Goal: Task Accomplishment & Management: Manage account settings

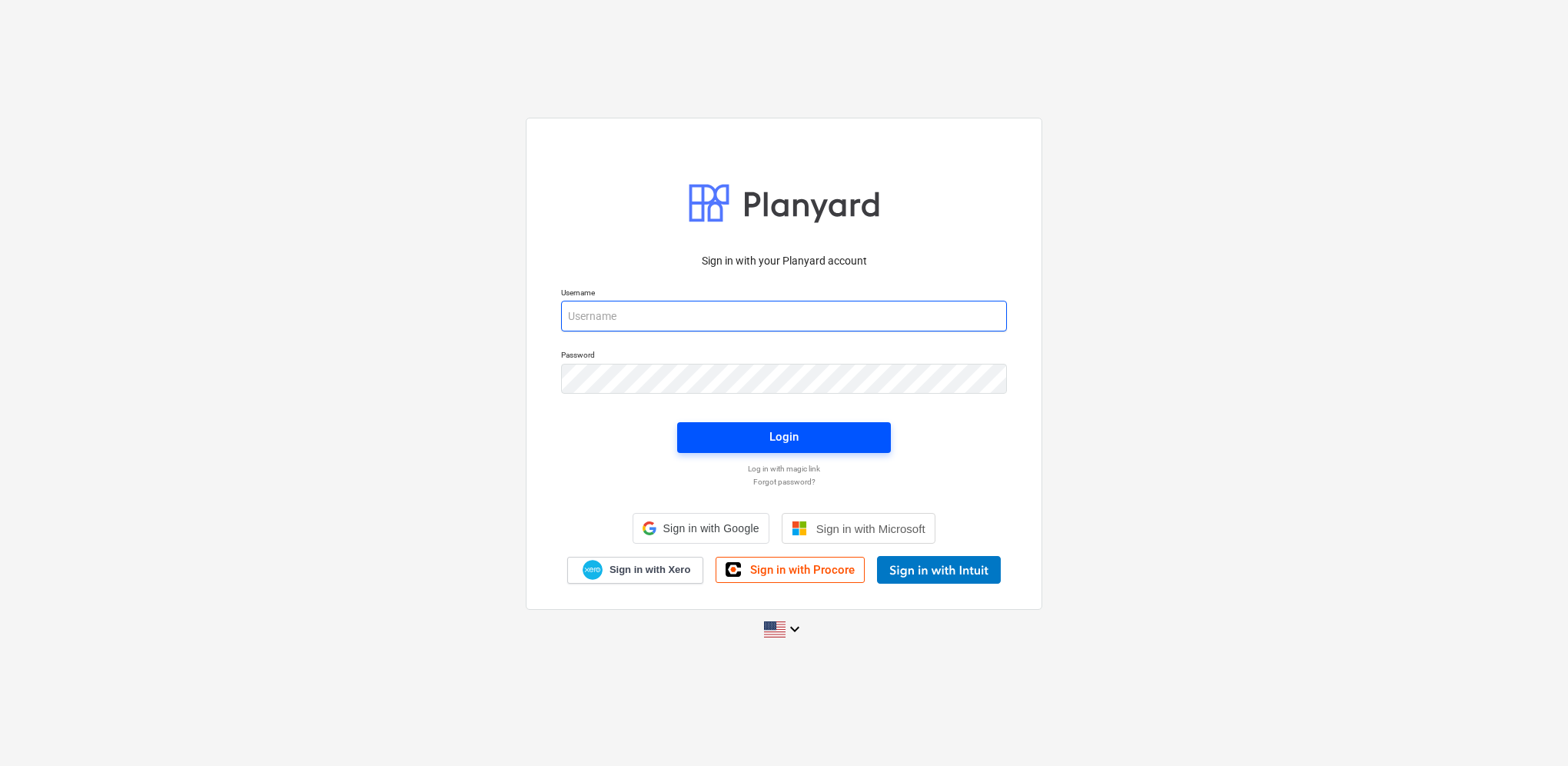
type input "[PERSON_NAME][EMAIL_ADDRESS][PERSON_NAME][DOMAIN_NAME]"
click at [821, 437] on span "Login" at bounding box center [784, 437] width 177 height 20
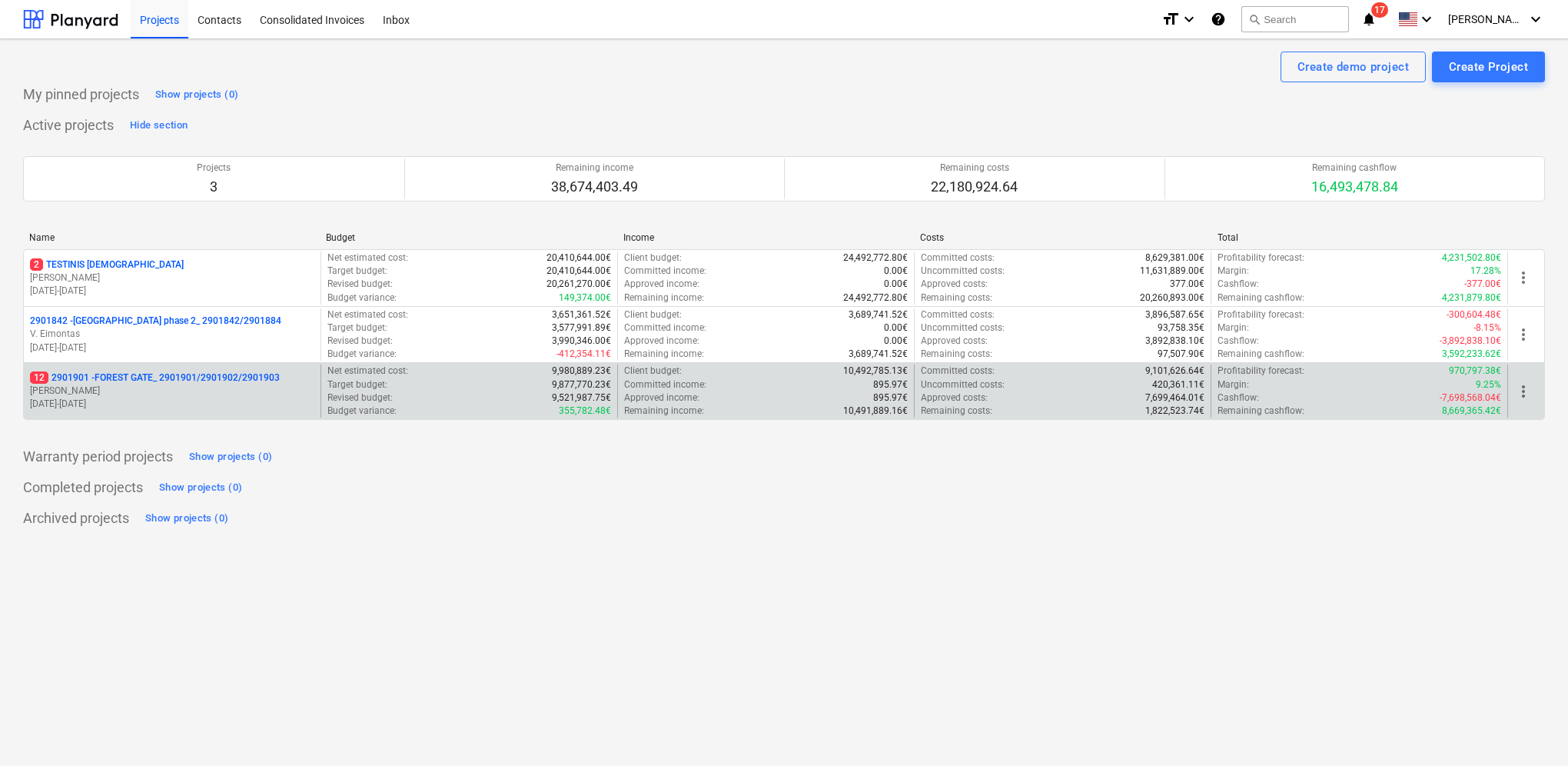
click at [239, 395] on p "[PERSON_NAME]" at bounding box center [173, 391] width 285 height 13
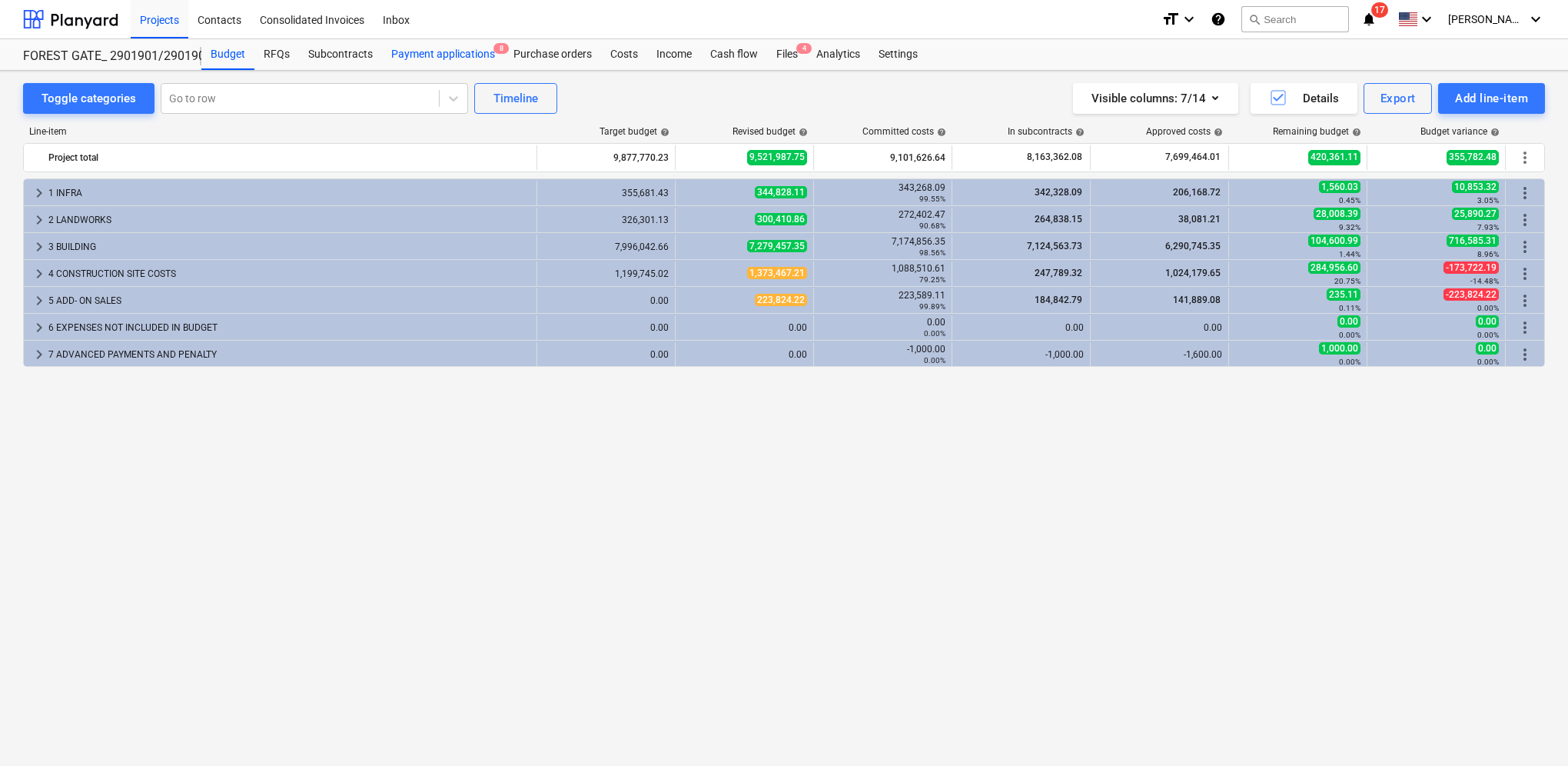
click at [466, 64] on div "Payment applications 8" at bounding box center [443, 54] width 122 height 31
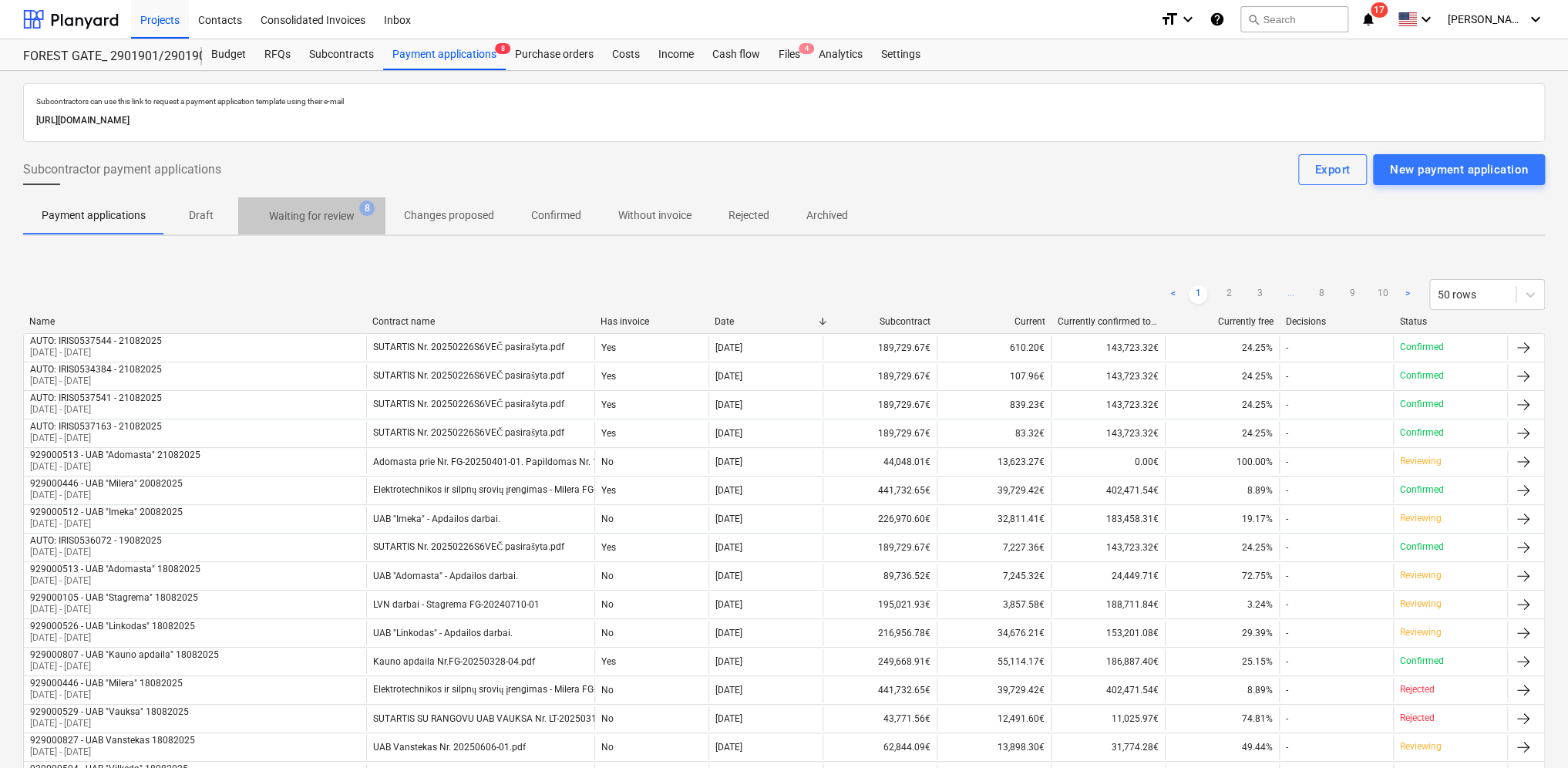
click at [329, 208] on p "Waiting for review" at bounding box center [311, 216] width 85 height 16
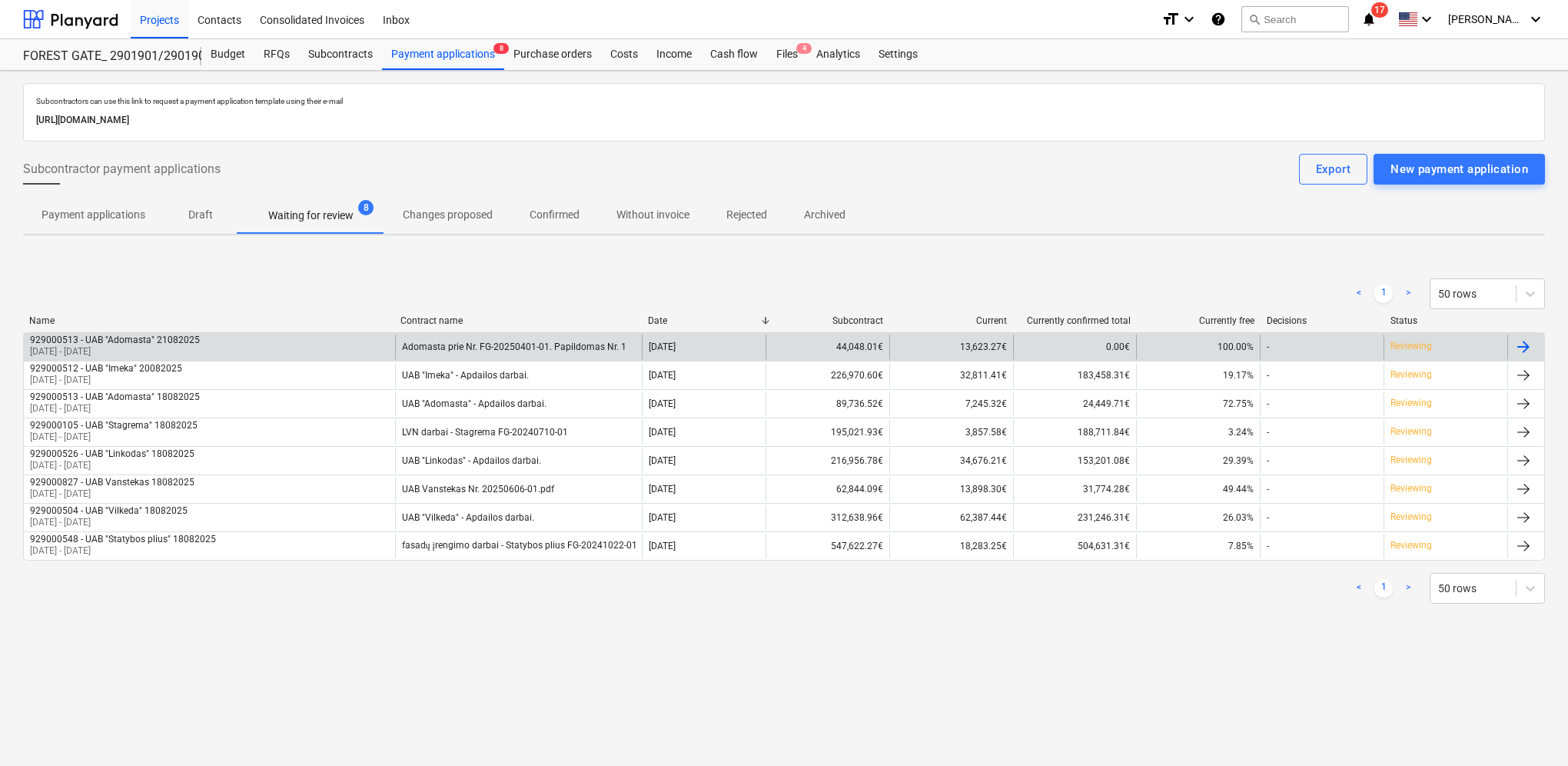
click at [1531, 344] on div at bounding box center [1523, 346] width 18 height 18
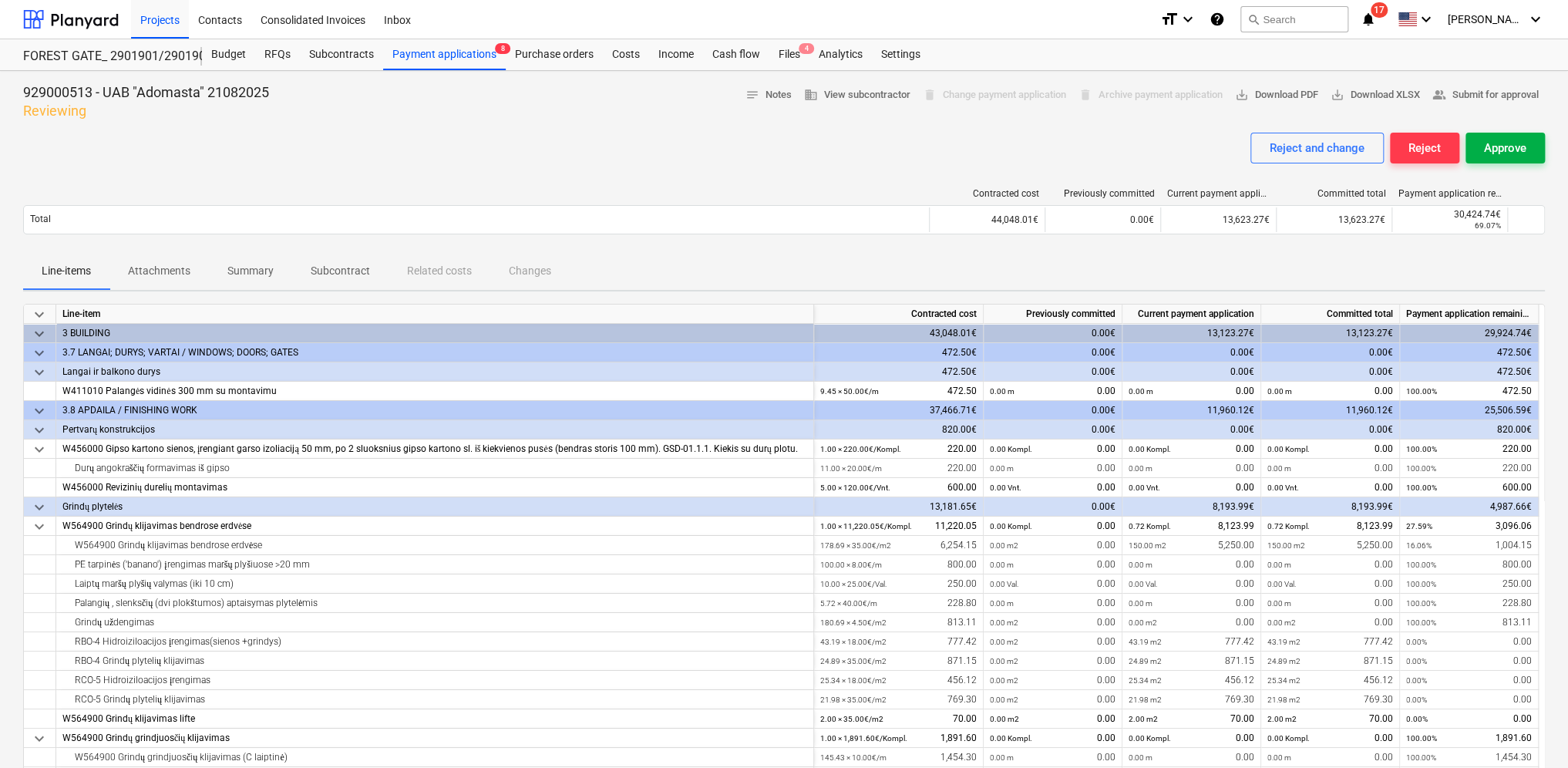
click at [1499, 148] on div "Approve" at bounding box center [1505, 148] width 42 height 20
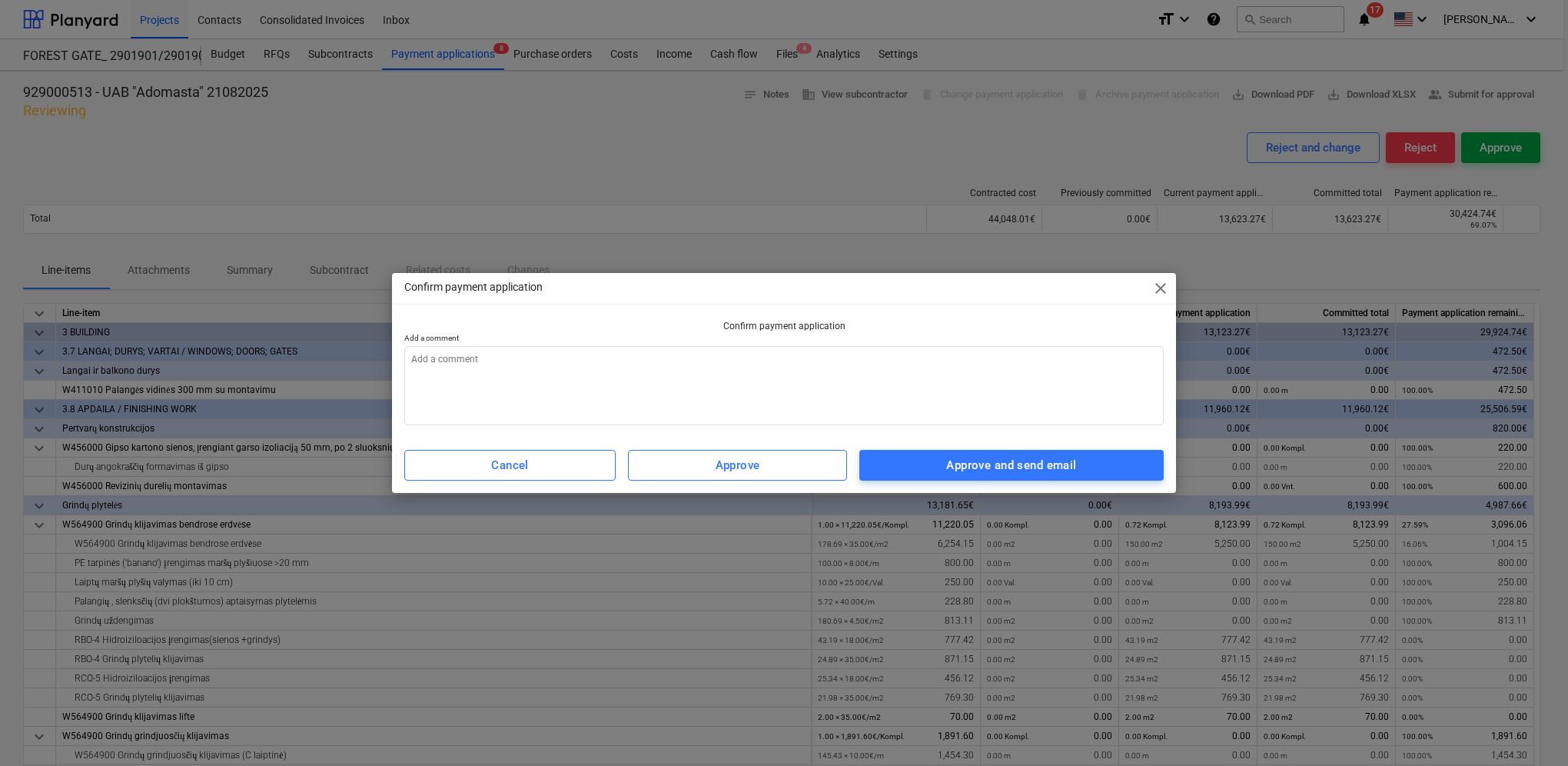
type textarea "x"
click at [493, 370] on textarea at bounding box center [784, 386] width 759 height 80
type textarea "2"
type textarea "x"
type textarea "20"
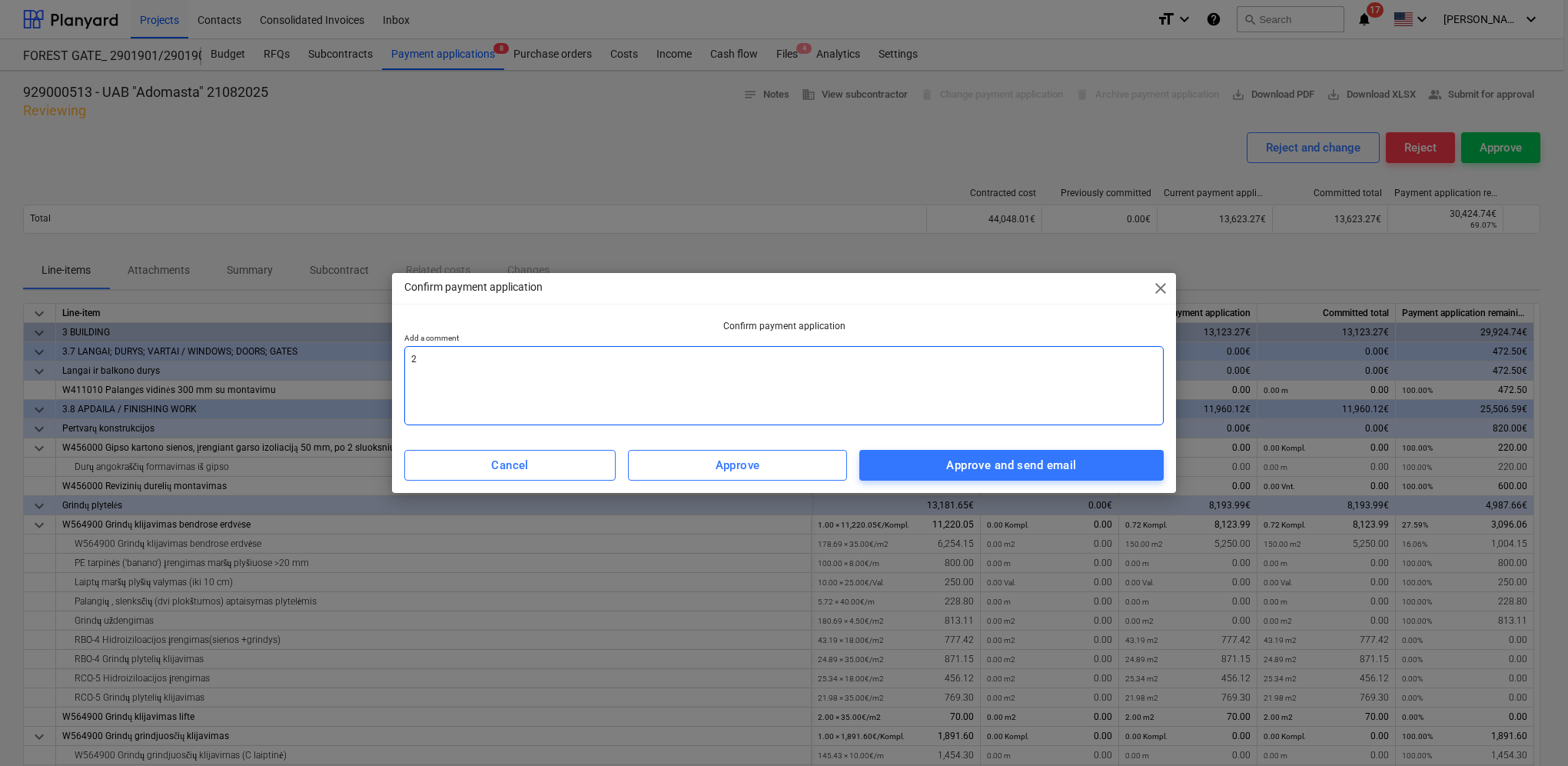
type textarea "x"
type textarea "202"
type textarea "x"
type textarea "2025"
type textarea "x"
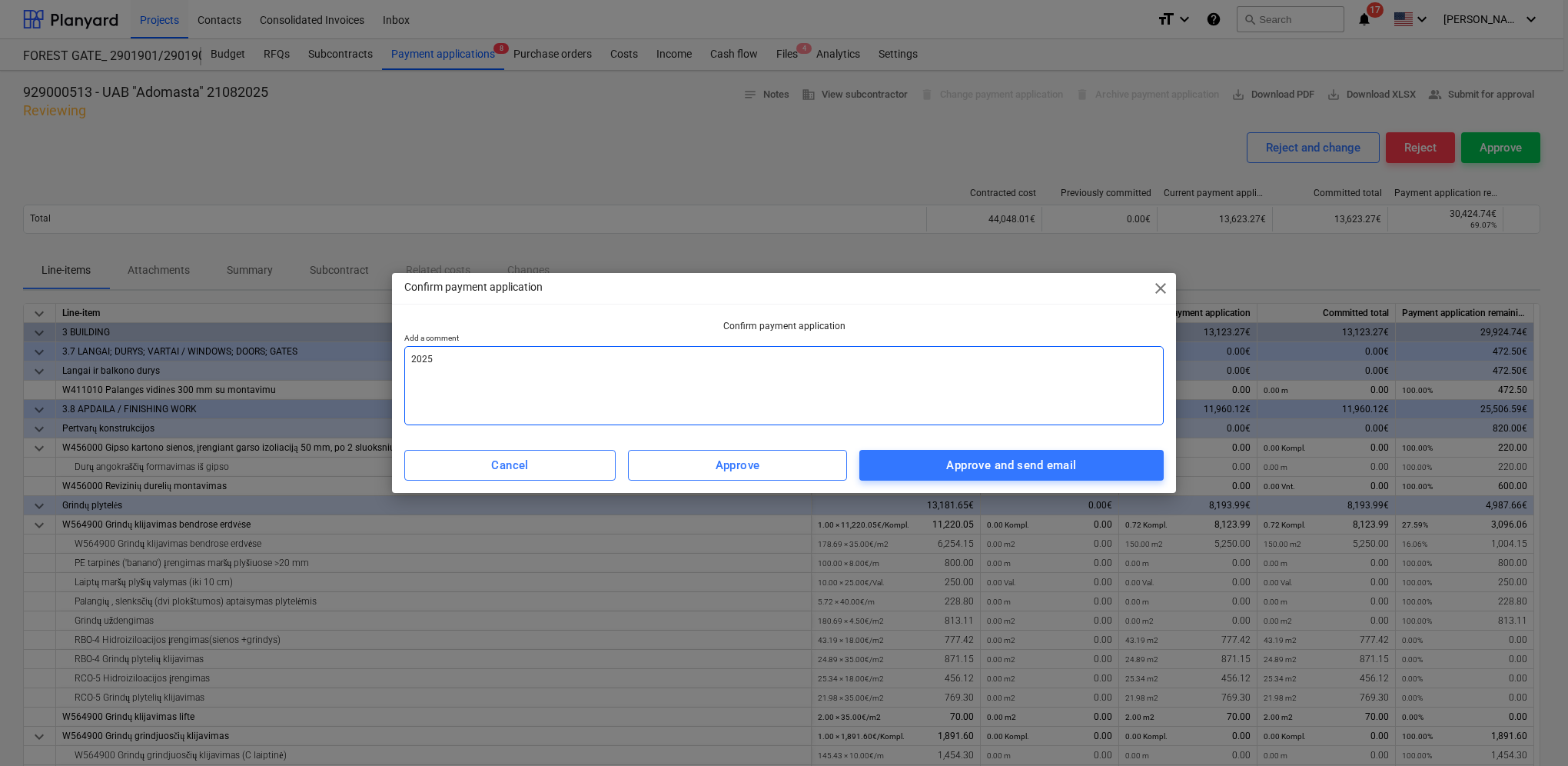
type textarea "2025."
type textarea "x"
type textarea "2025.0"
type textarea "x"
type textarea "2025.08"
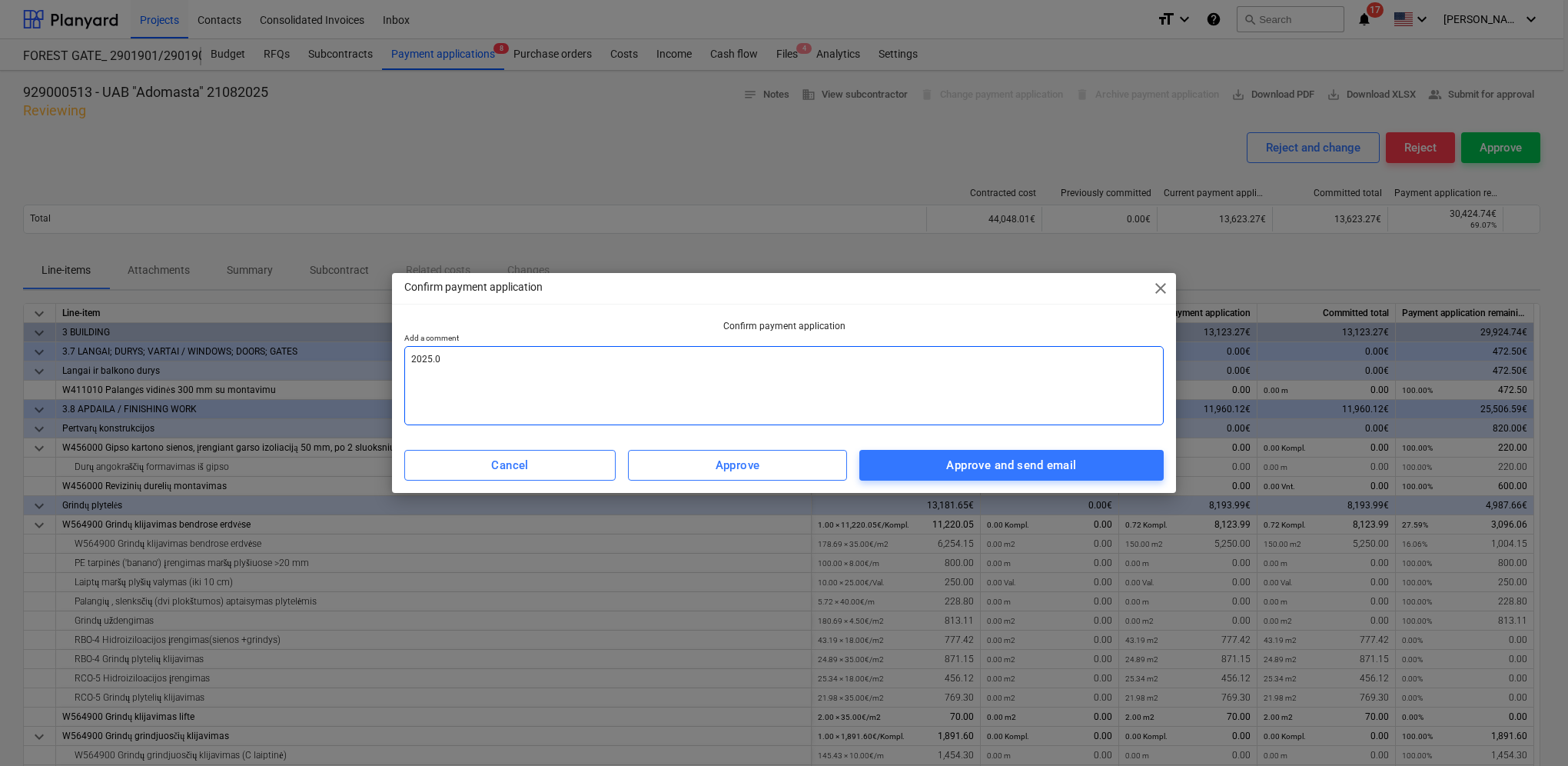
type textarea "x"
type textarea "2025.08"
type textarea "x"
type textarea "2025.08 m"
type textarea "x"
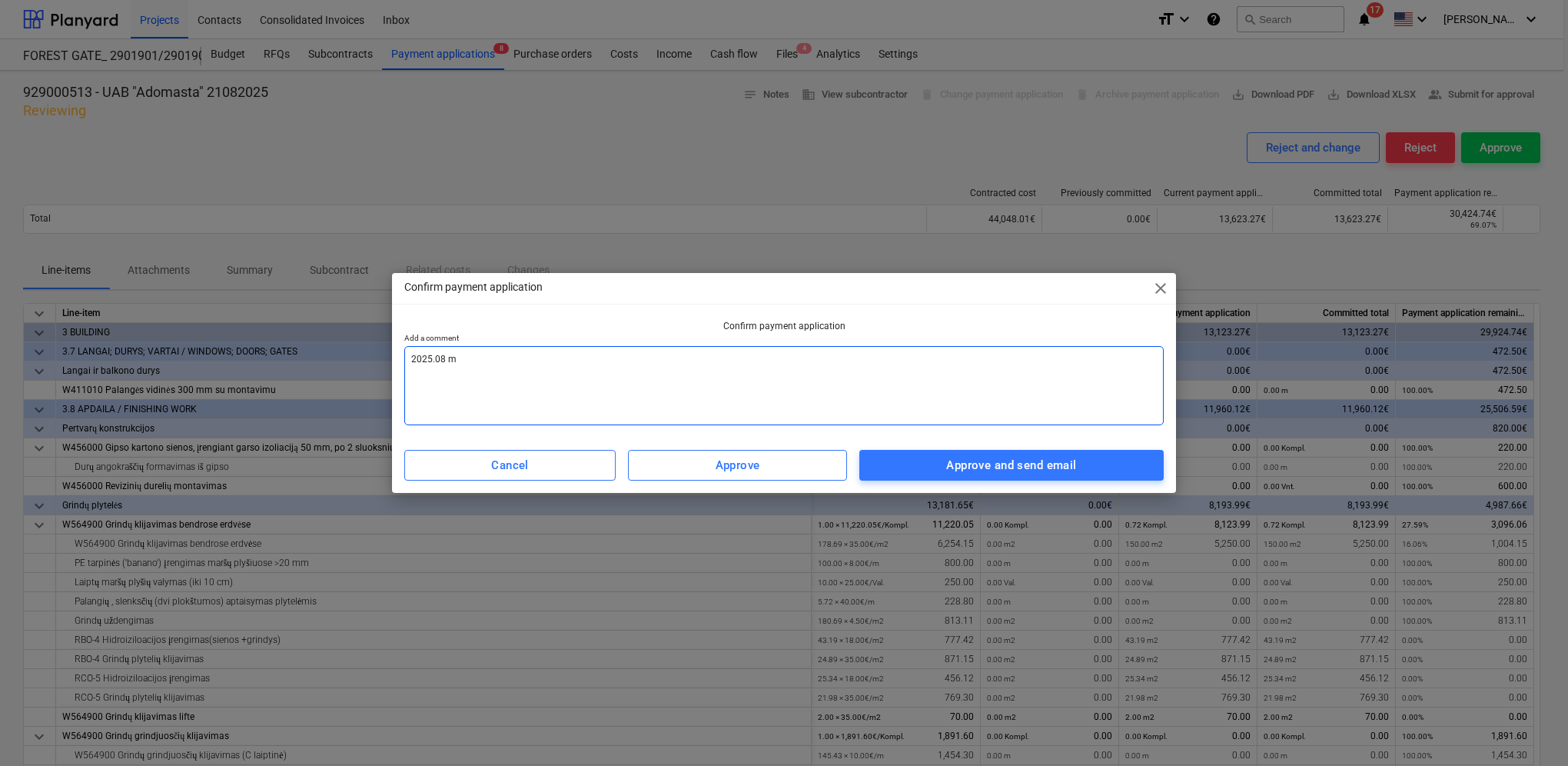
type textarea "2025.08 me"
type textarea "x"
type textarea "2025.08 men"
type textarea "x"
type textarea "2025.08 men"
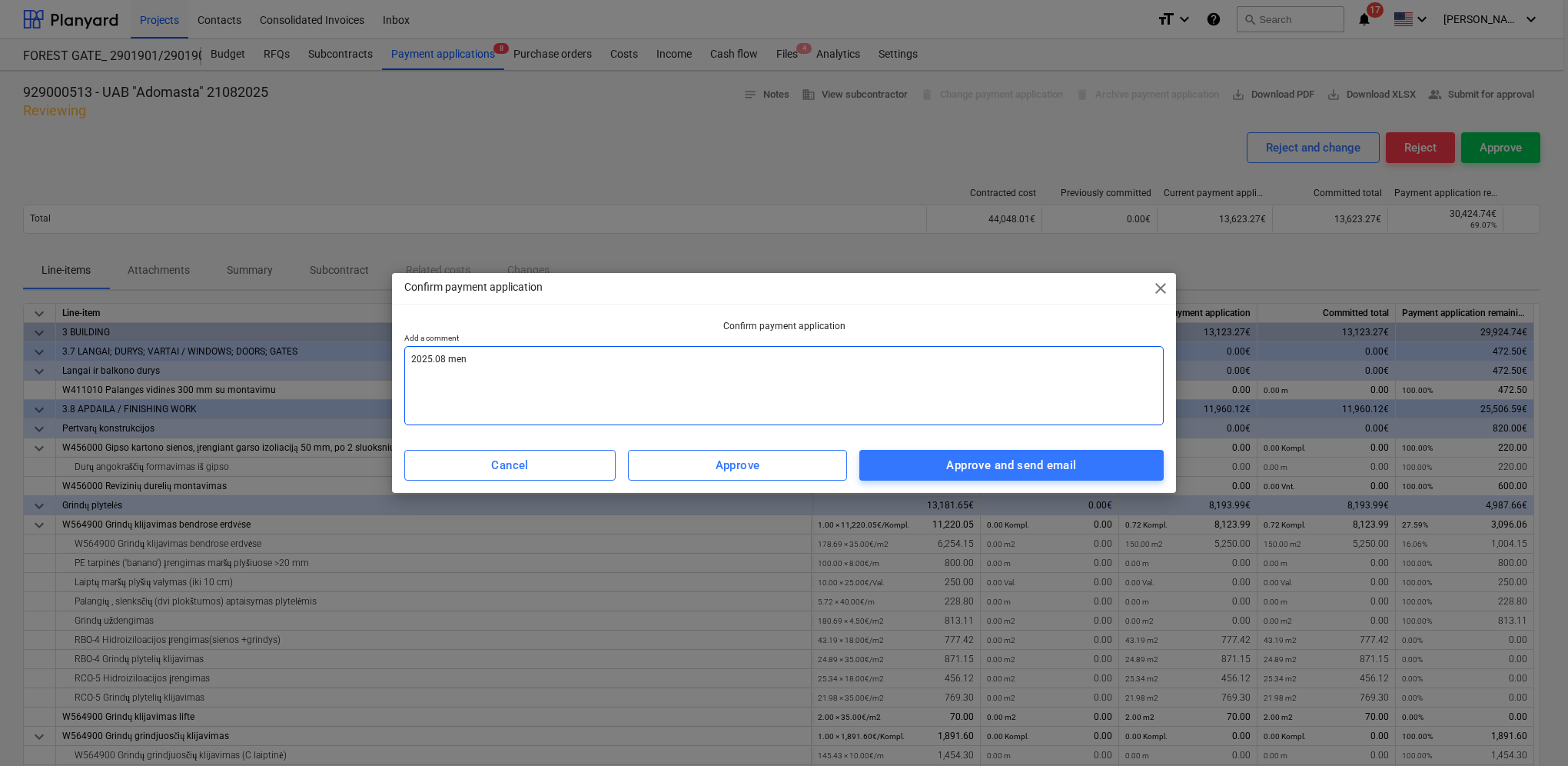
type textarea "x"
type textarea "2025.08 men a"
type textarea "x"
type textarea "2025.08 men ak"
type textarea "x"
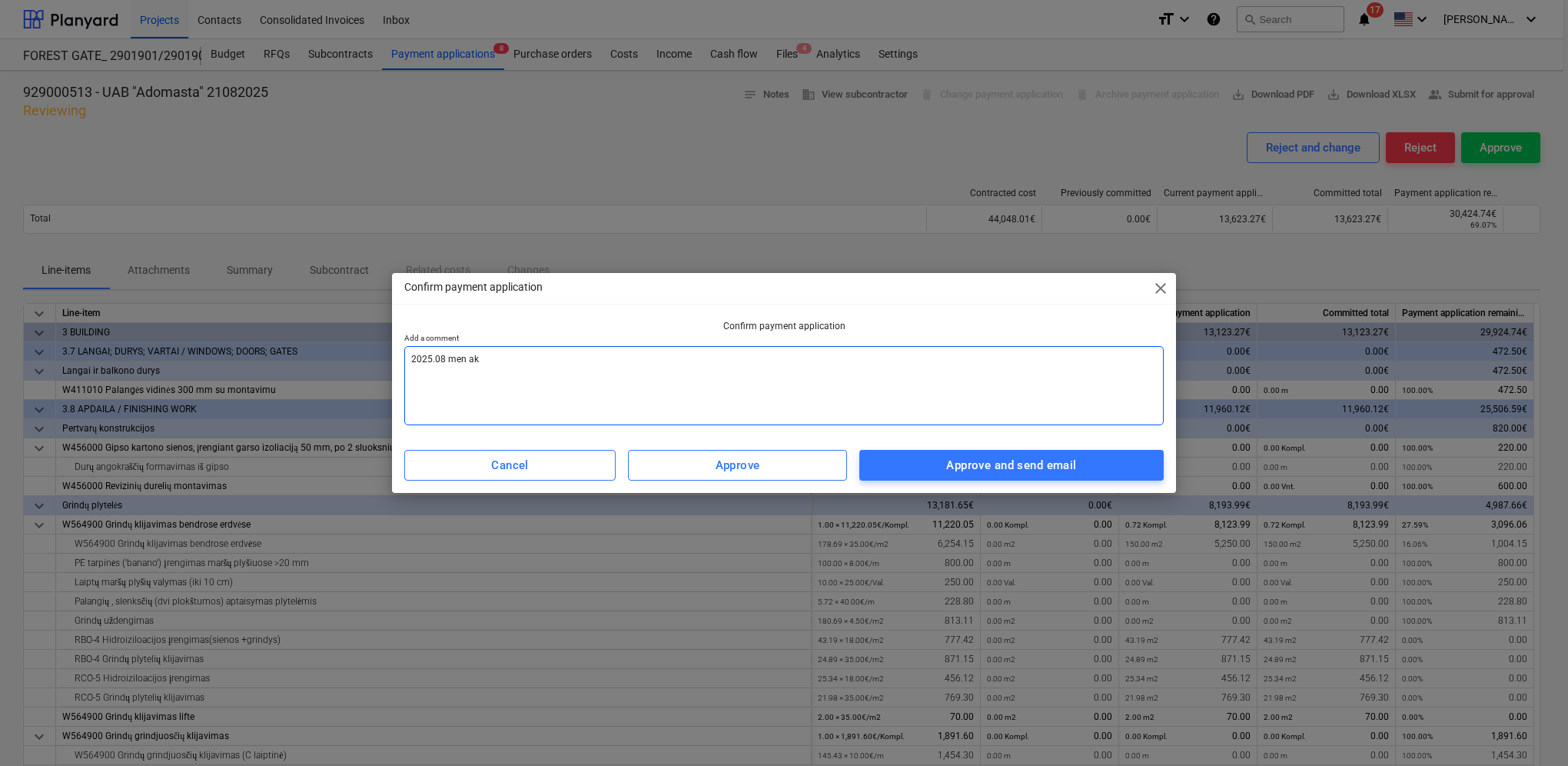
type textarea "2025.08 men akt"
type textarea "x"
type textarea "2025.08 men akta"
type textarea "x"
type textarea "2025.08 men aktas"
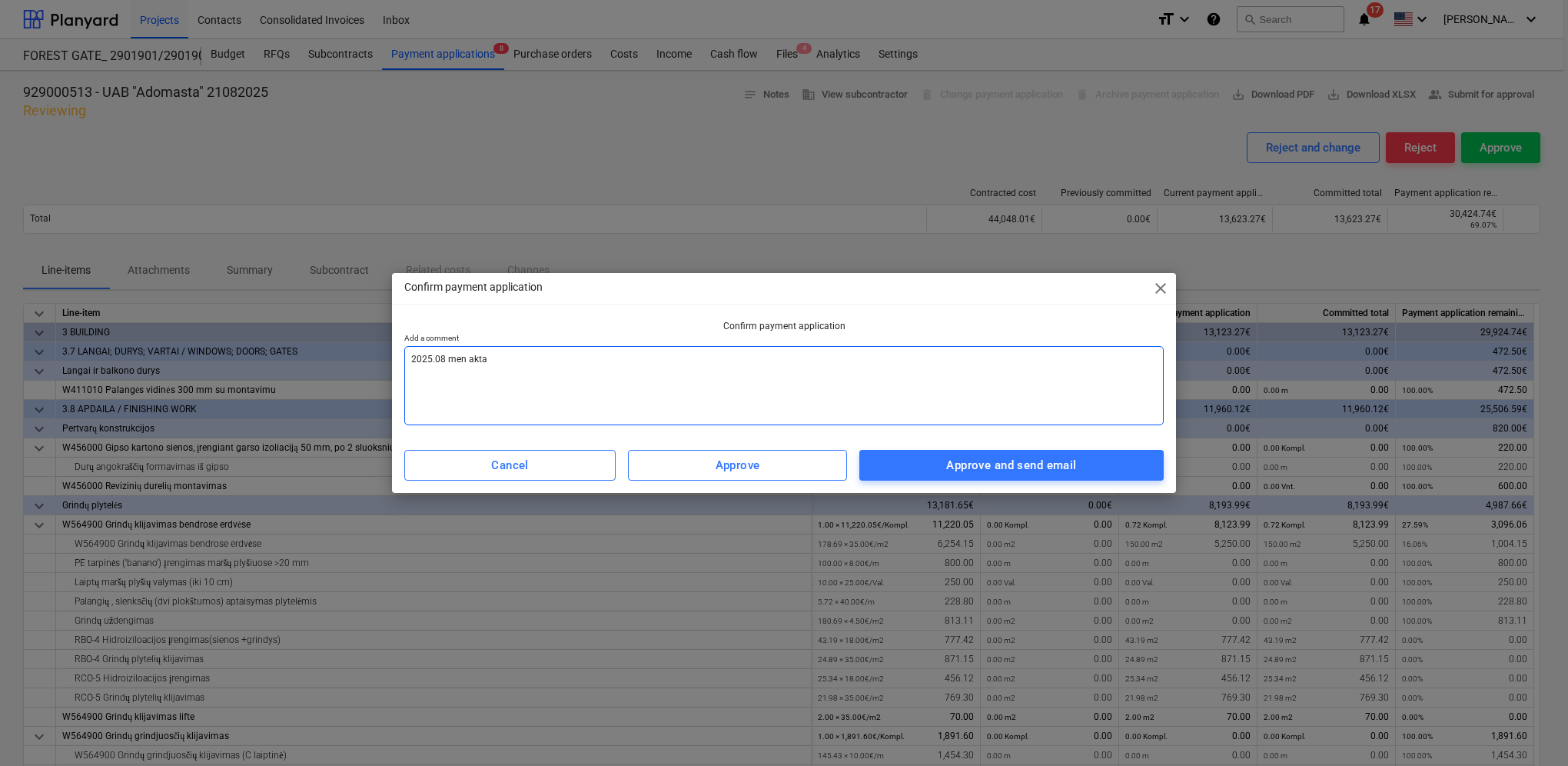
type textarea "x"
type textarea "2025.08 men aktas"
type textarea "x"
type textarea "2025.08 men aktas s"
type textarea "x"
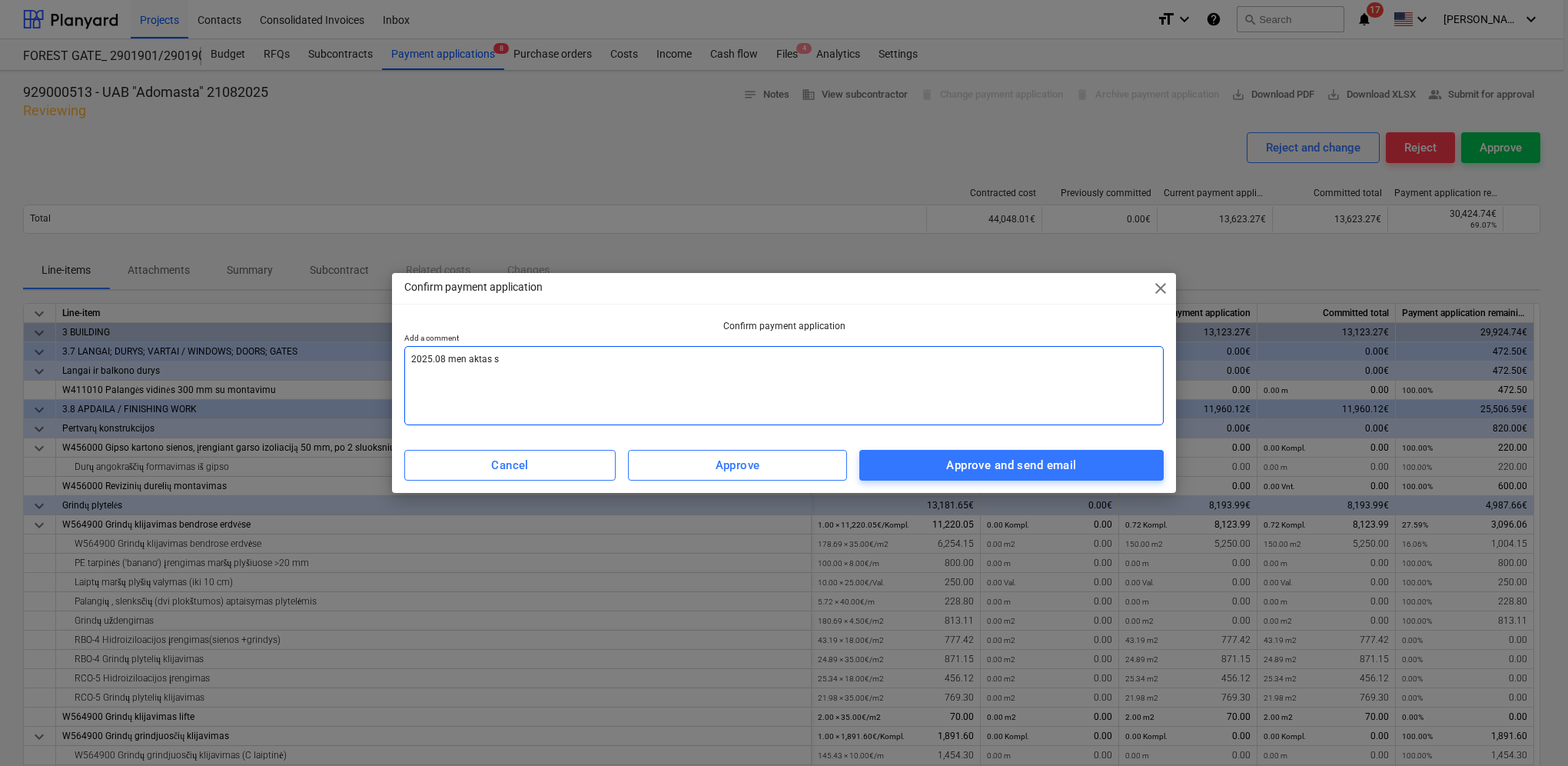
type textarea "2025.08 men aktas su"
type textarea "x"
type textarea "2025.08 men aktas sud"
type textarea "x"
type textarea "2025.08 men aktas sude"
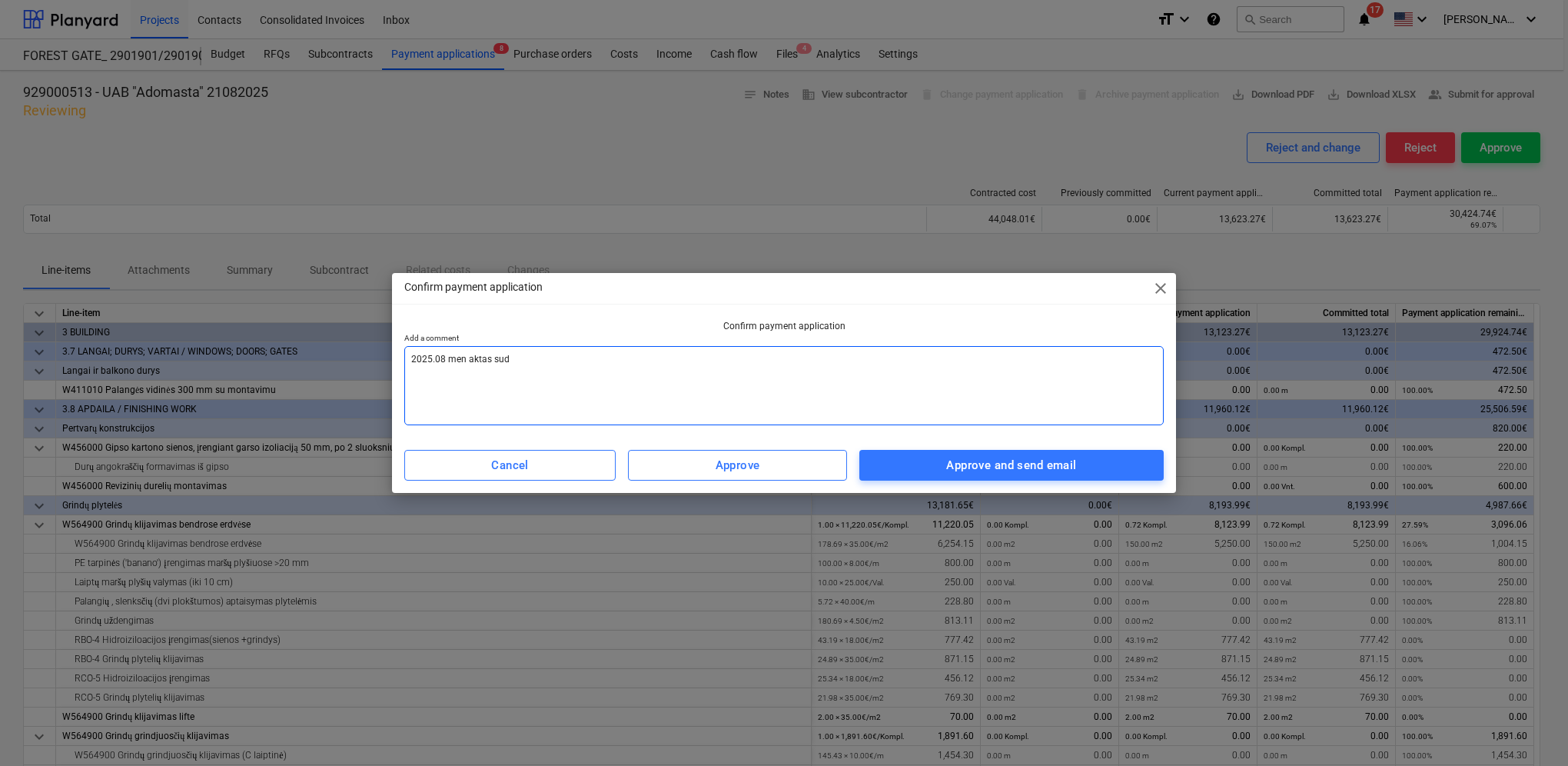
type textarea "x"
type textarea "2025.08 men aktas [PERSON_NAME]"
type textarea "x"
type textarea "2025.08 men aktas suderi"
type textarea "x"
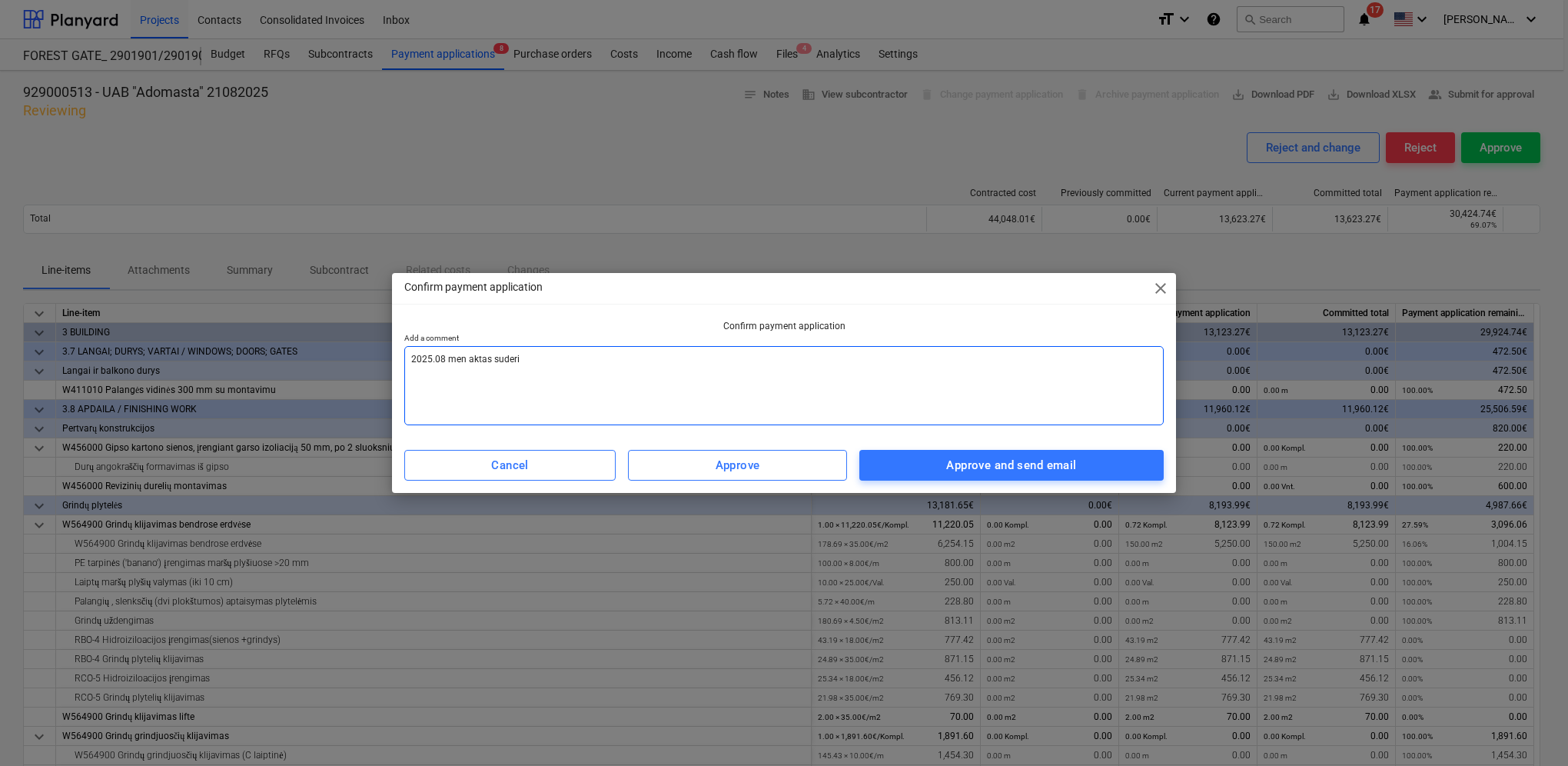
type textarea "2025.08 men aktas suderin"
type textarea "x"
type textarea "2025.08 men aktas suderint"
type textarea "x"
type textarea "2025.08 men aktas suderinta"
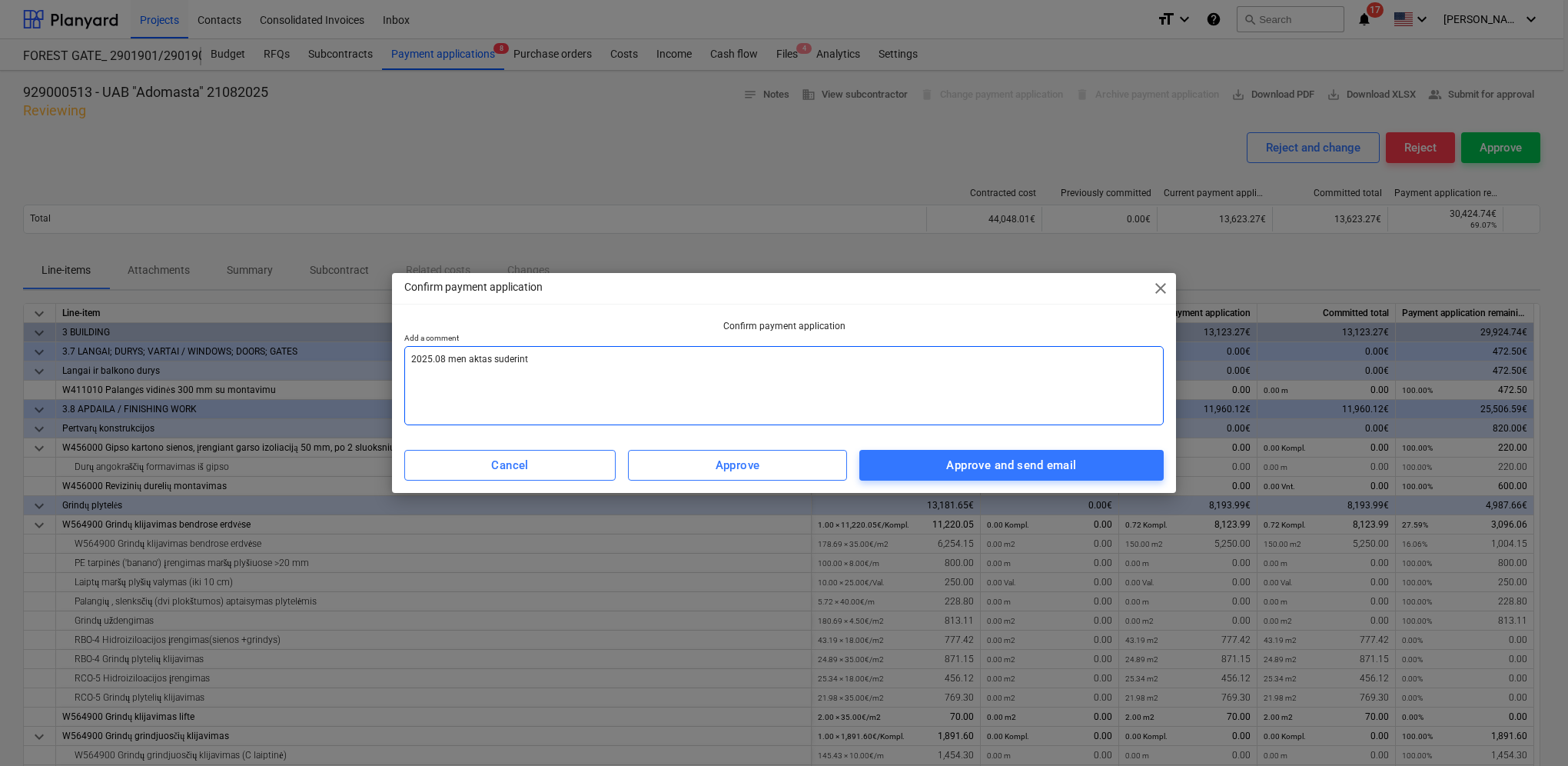
type textarea "x"
type textarea "2025.08 men aktas suderintas"
type textarea "x"
type textarea "2025.08 men aktas suderintas"
type textarea "x"
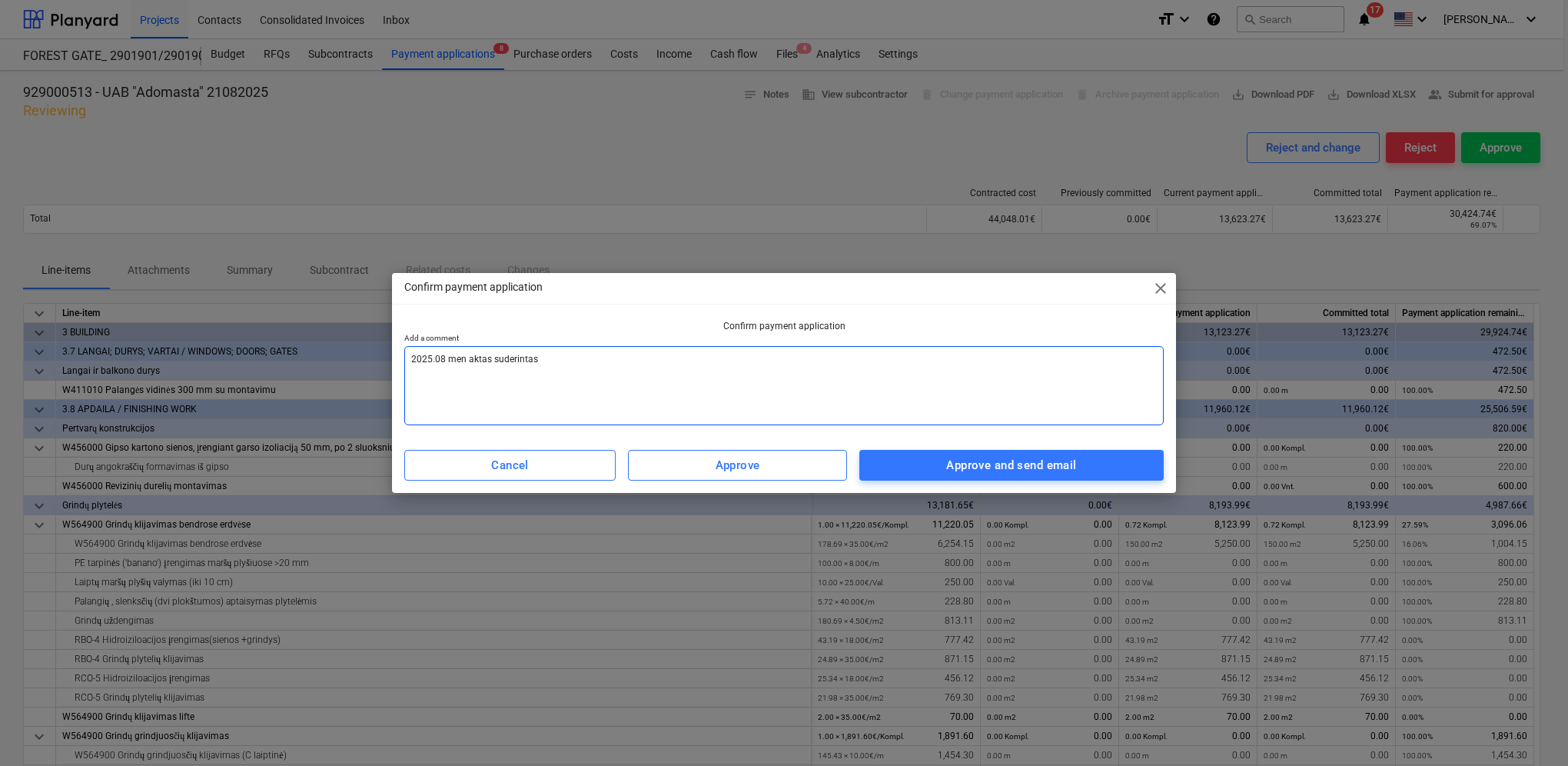
type textarea "2025.08 men aktas suderintas"
type textarea "x"
type textarea "2025.08 men aktas suderintas,"
type textarea "x"
type textarea "2025.08 men aktas suderintas,"
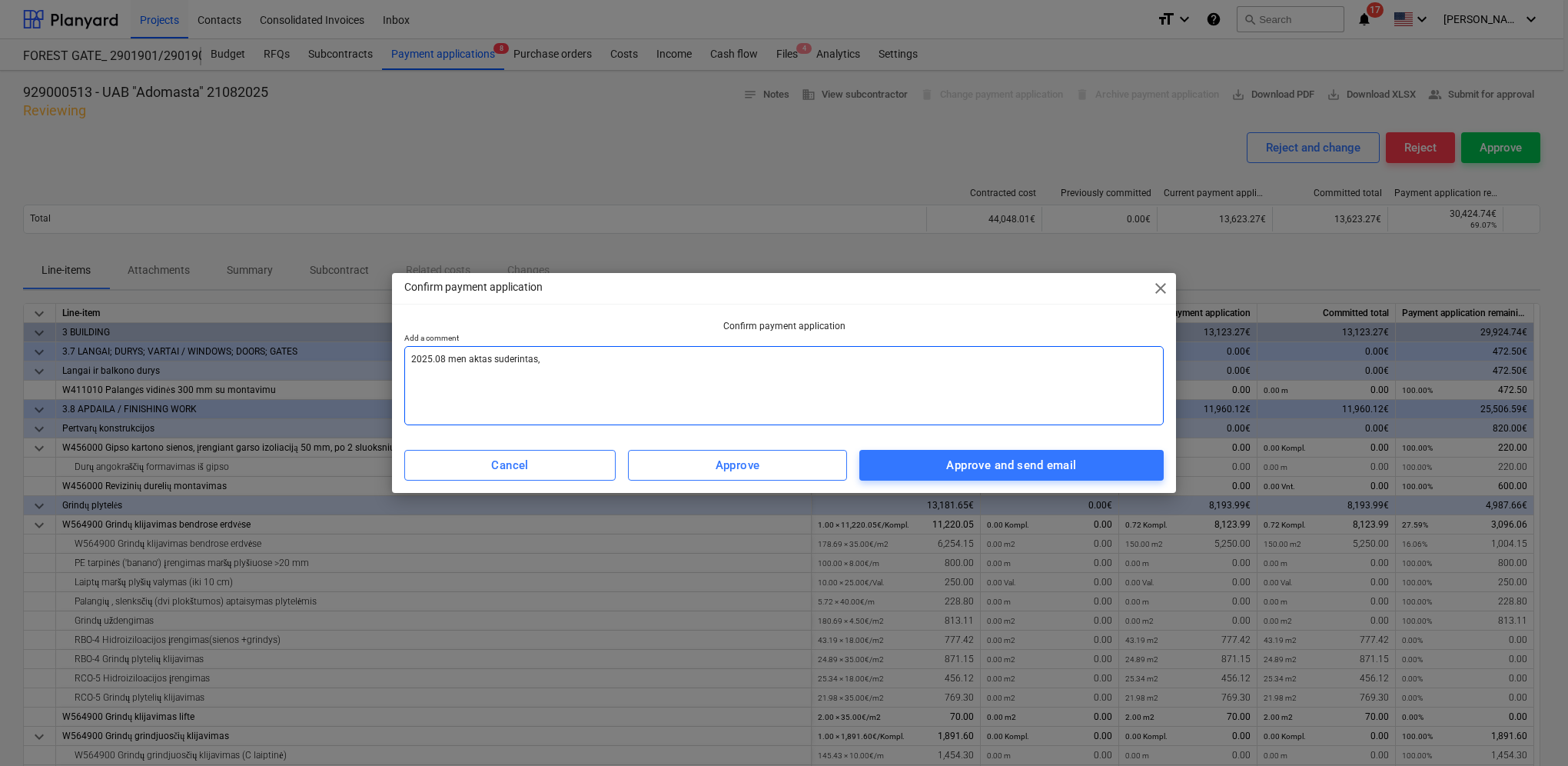
type textarea "x"
type textarea "2025.08 men aktas suderintas, p"
type textarea "x"
type textarea "2025.08 men aktas suderintas, [GEOGRAPHIC_DATA]"
type textarea "x"
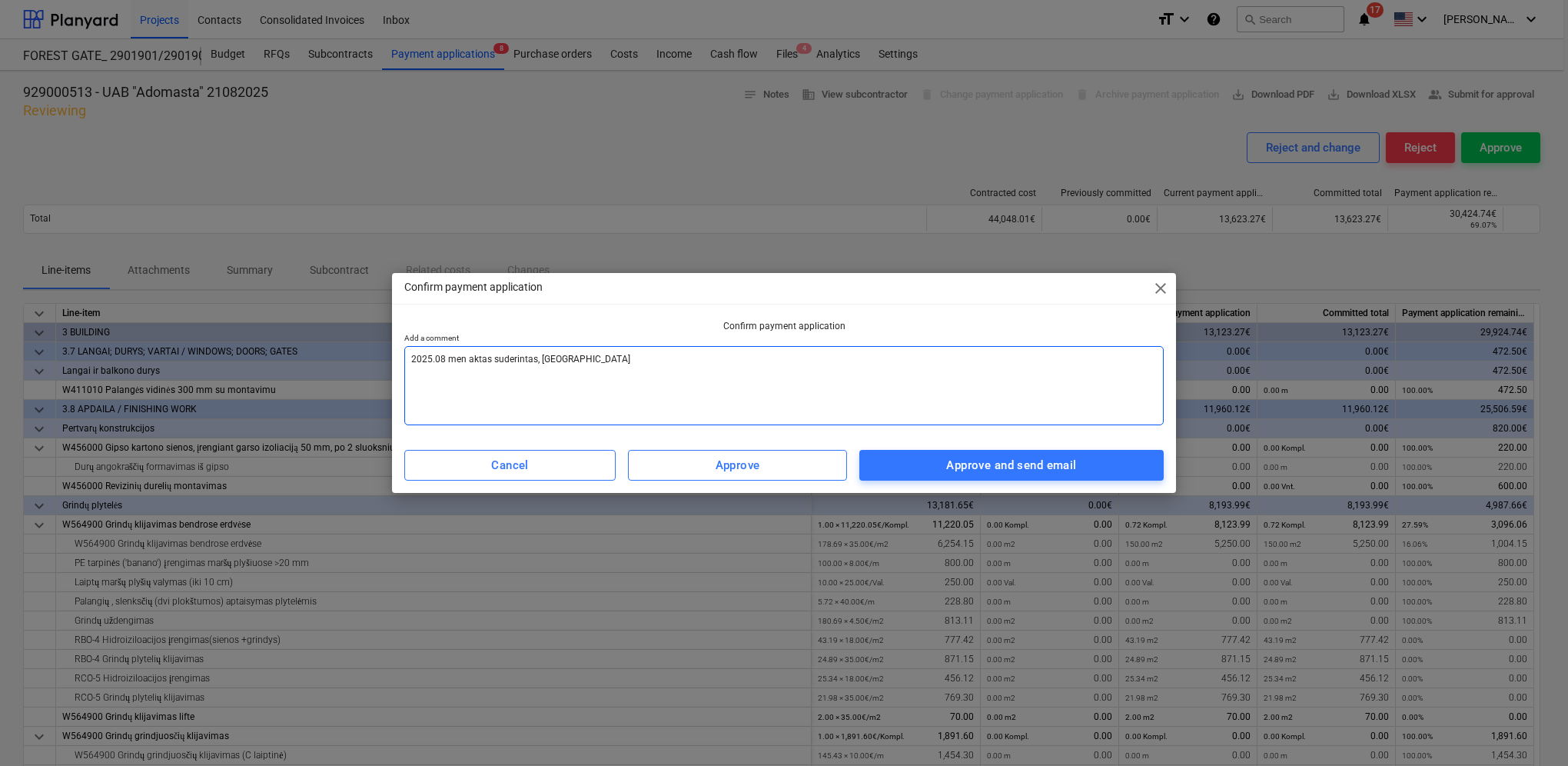
type textarea "2025.08 men aktas suderintas, pat"
type textarea "x"
type textarea "2025.08 men aktas suderintas, [PERSON_NAME]"
type textarea "x"
type textarea "2025.08 men aktas suderintas, [GEOGRAPHIC_DATA]"
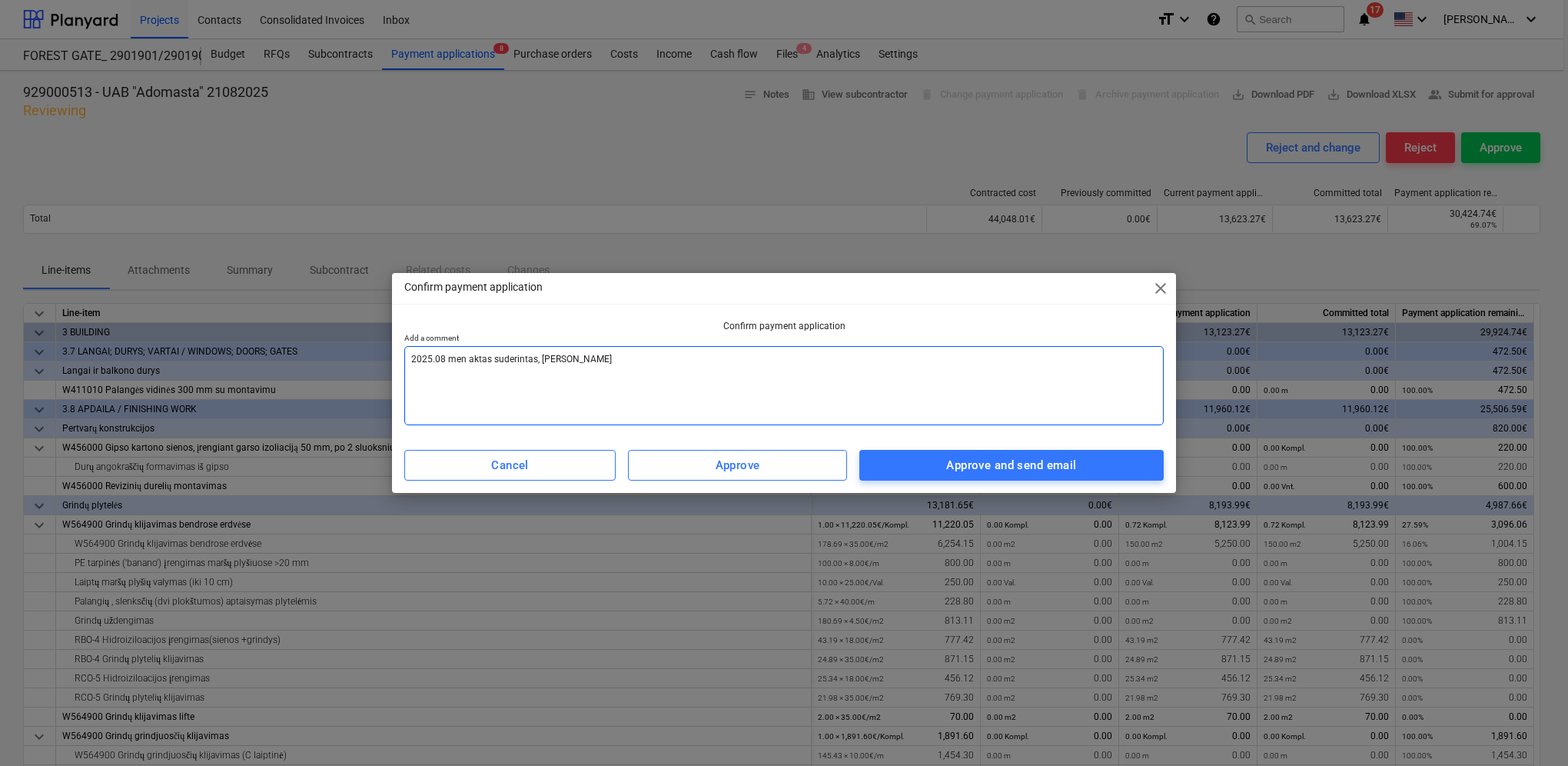
type textarea "x"
type textarea "2025.08 men aktas suderintas, [GEOGRAPHIC_DATA]"
type textarea "x"
type textarea "2025.08 men aktas suderintas, pateiki"
type textarea "x"
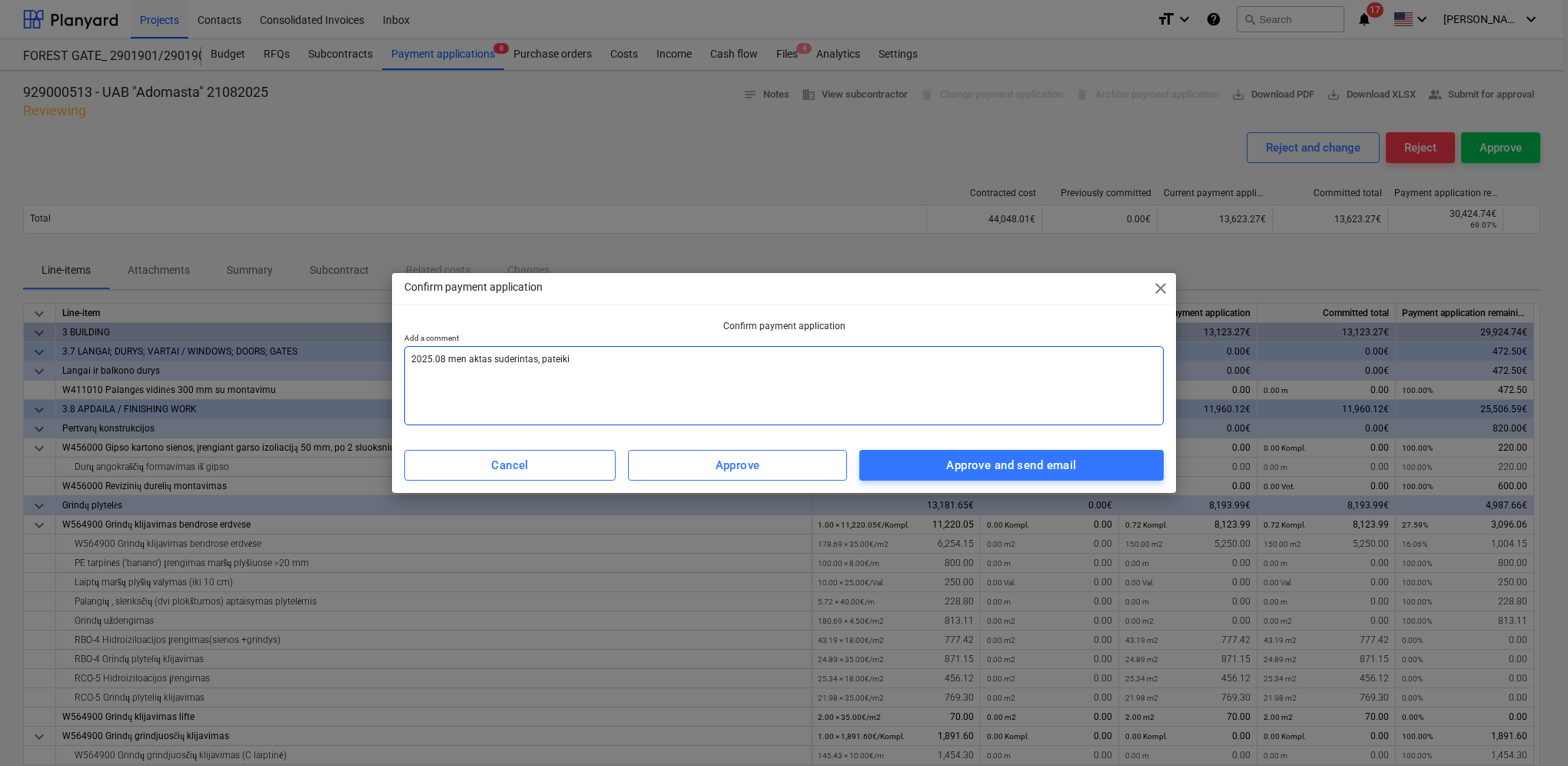
type textarea "2025.08 men aktas suderintas, pateikit"
type textarea "x"
type textarea "2025.08 men aktas suderintas, pateikite"
type textarea "x"
type textarea "2025.08 men aktas suderintas, pateikites"
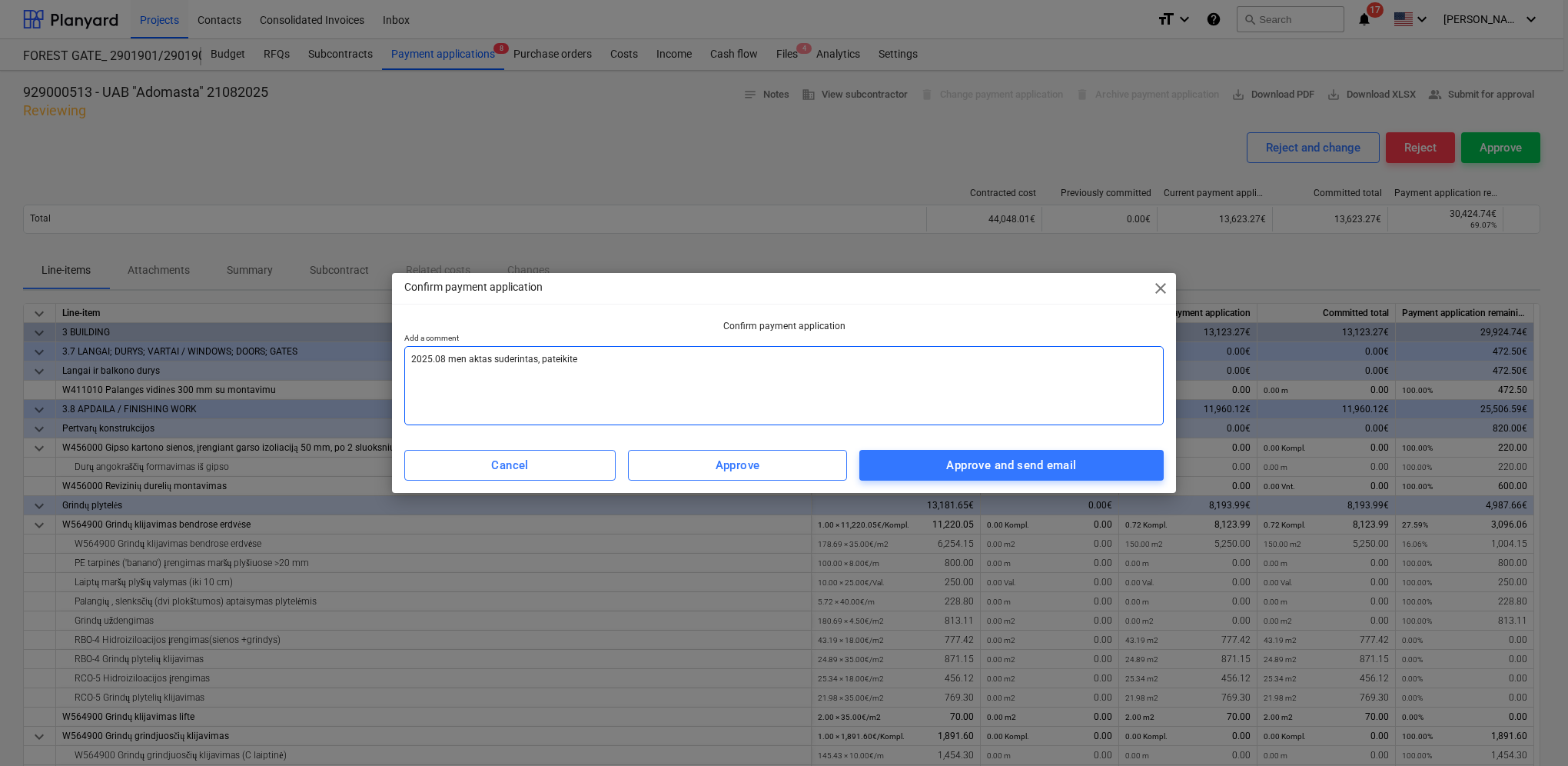
type textarea "x"
type textarea "2025.08 men aktas suderintas, pateikitesą"
type textarea "x"
type textarea "2025.08 men aktas suderintas, pateikitesąs"
type textarea "x"
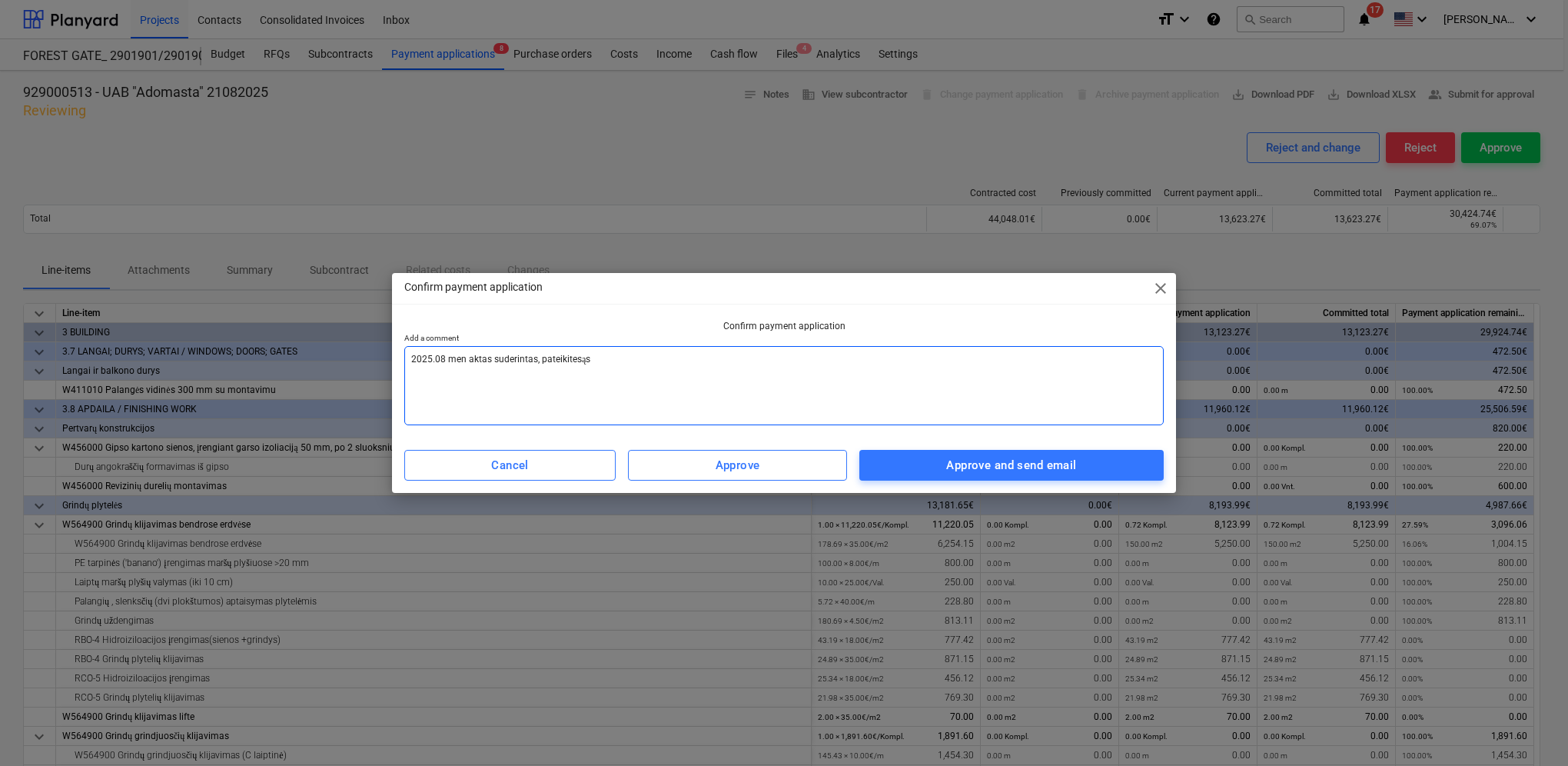
type textarea "2025.08 men aktas suderintas, pateikitesąsk"
type textarea "x"
type textarea "2025.08 men aktas suderintas, pateikitesąska"
type textarea "x"
type textarea "2025.08 men aktas suderintas, pateikitesąskai"
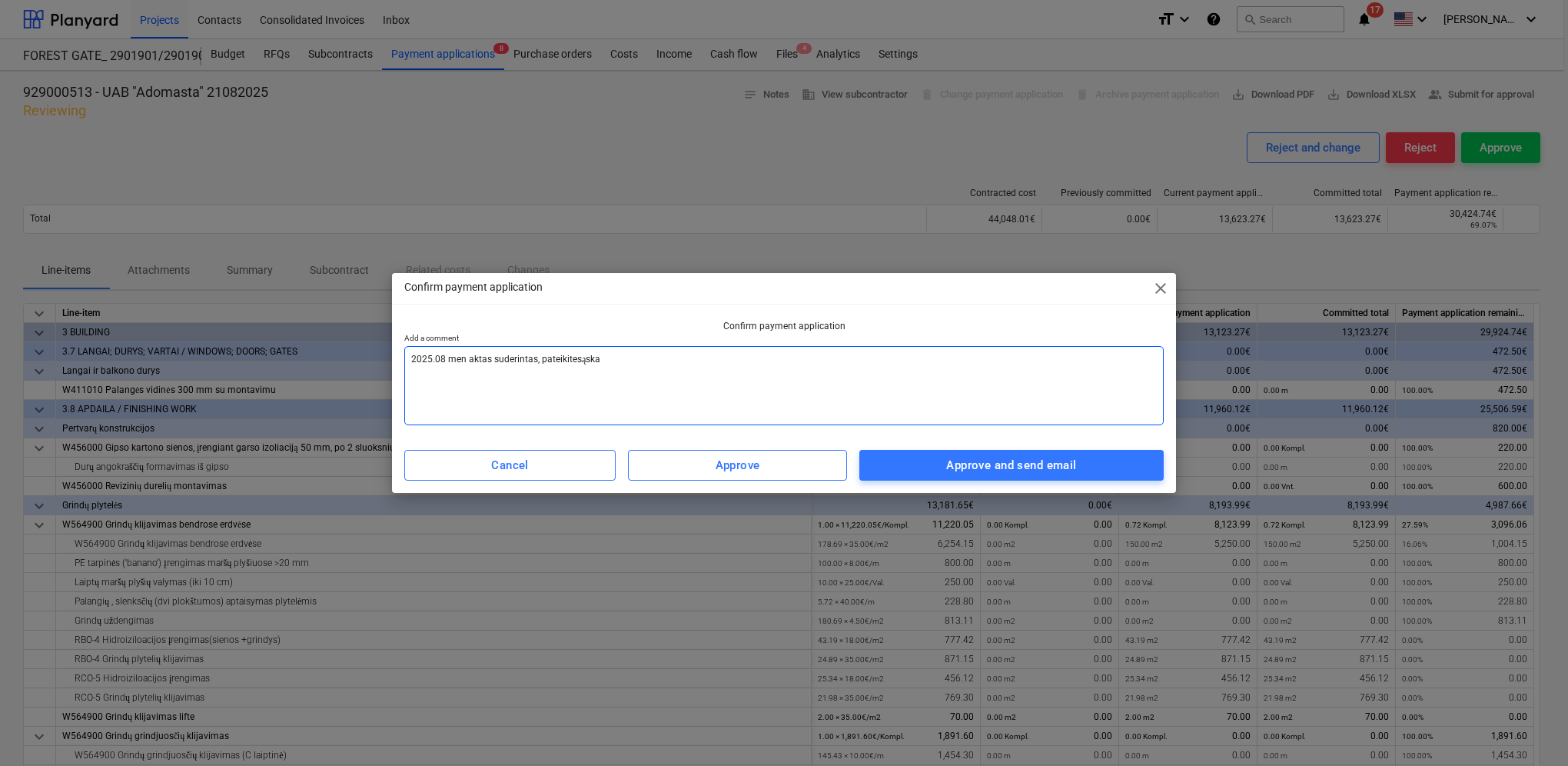
type textarea "x"
type textarea "2025.08 men aktas suderintas, pateikitesąskait"
type textarea "x"
type textarea "2025.08 men aktas suderintas, pateikitesąskaitą"
type textarea "x"
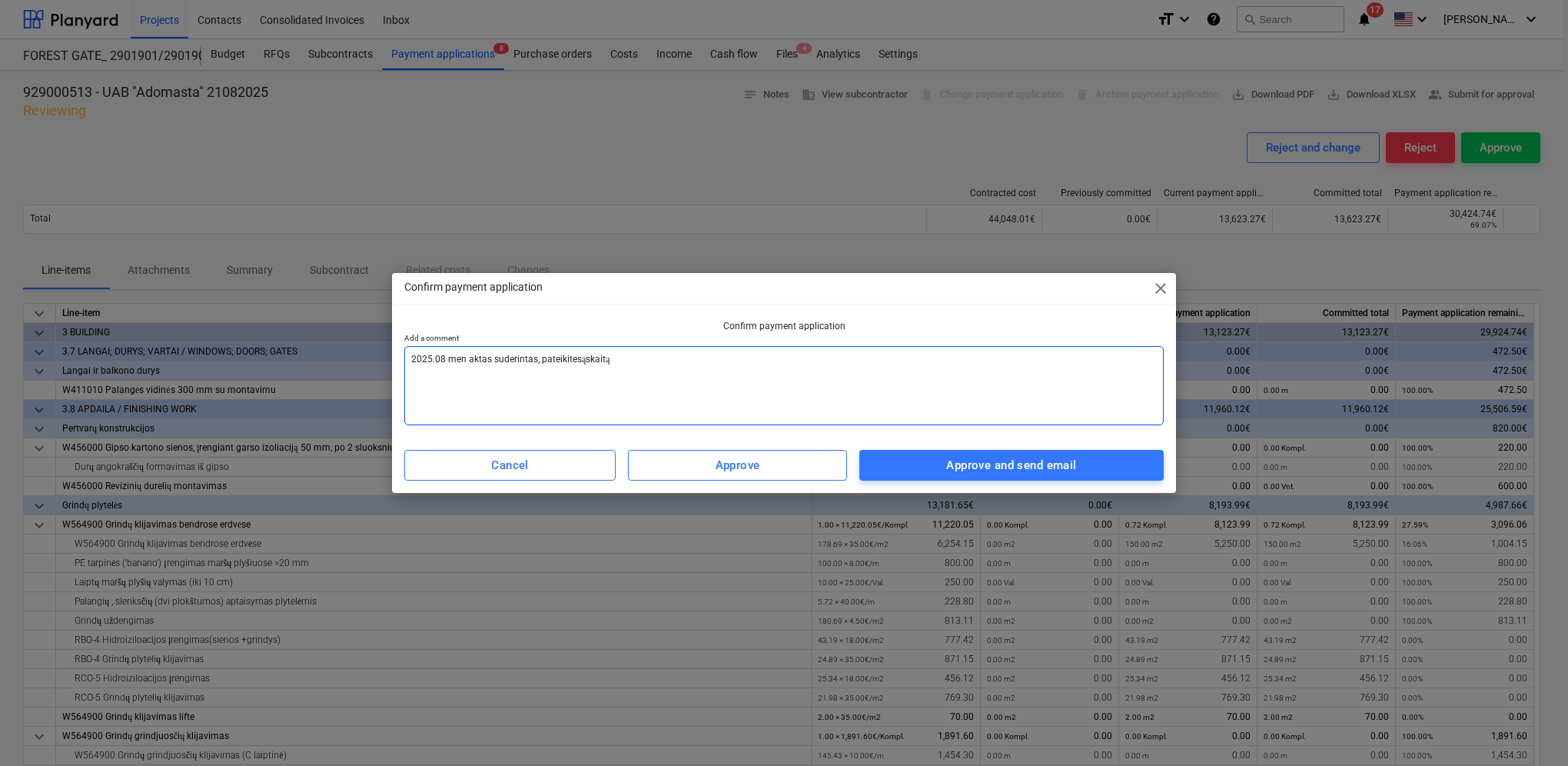
click at [575, 359] on textarea "2025.08 men aktas suderintas, pateikitesąskaitą" at bounding box center [784, 386] width 759 height 80
type textarea "2025.08 men aktas suderintas, pateikite sąskaitą"
type textarea "x"
click at [612, 359] on textarea "2025.08 men aktas suderintas, pateikite sąskaitą" at bounding box center [784, 386] width 759 height 80
type textarea "2025.08 men aktas suderintas, pateikite sąskaitą."
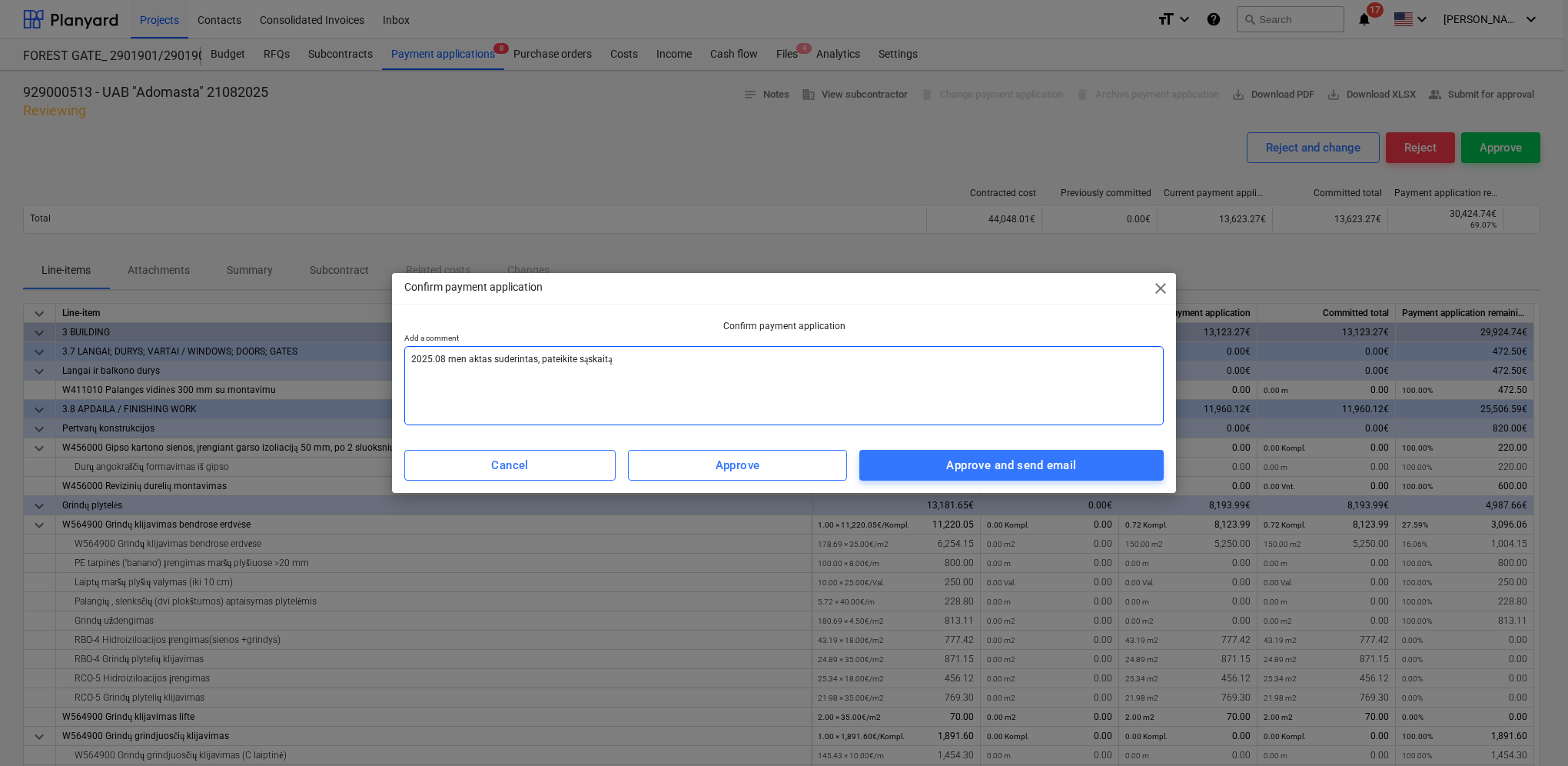
type textarea "x"
drag, startPoint x: 538, startPoint y: 360, endPoint x: 493, endPoint y: 366, distance: 45.4
click at [367, 358] on div "Confirm payment application close Confirm payment application Add a comment 202…" at bounding box center [784, 383] width 1568 height 766
type textarea "2025.08 men aktas suderintas, pateikite sąskaitą."
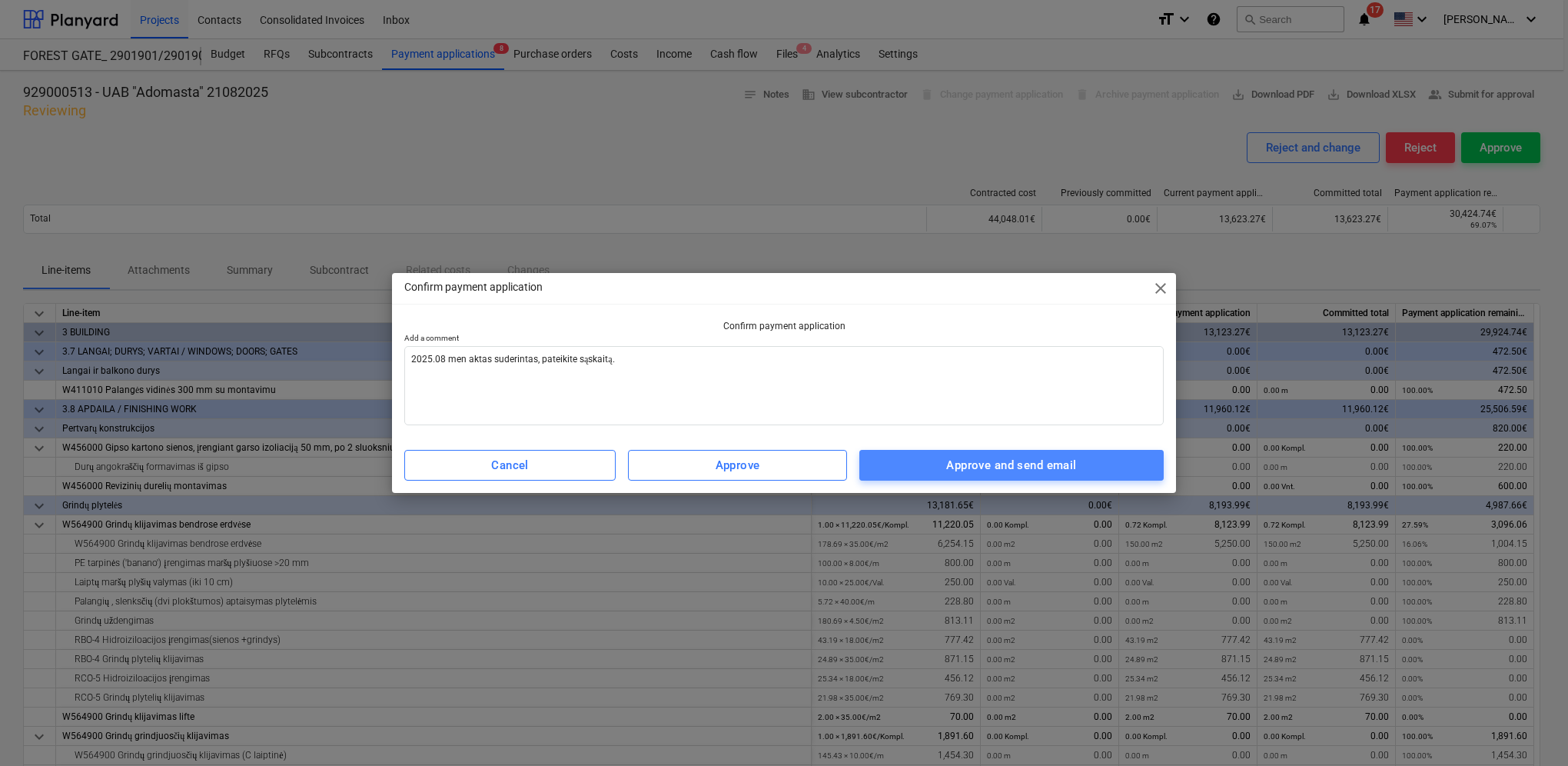
click at [1033, 464] on div "Approve and send email" at bounding box center [1011, 465] width 130 height 20
type textarea "x"
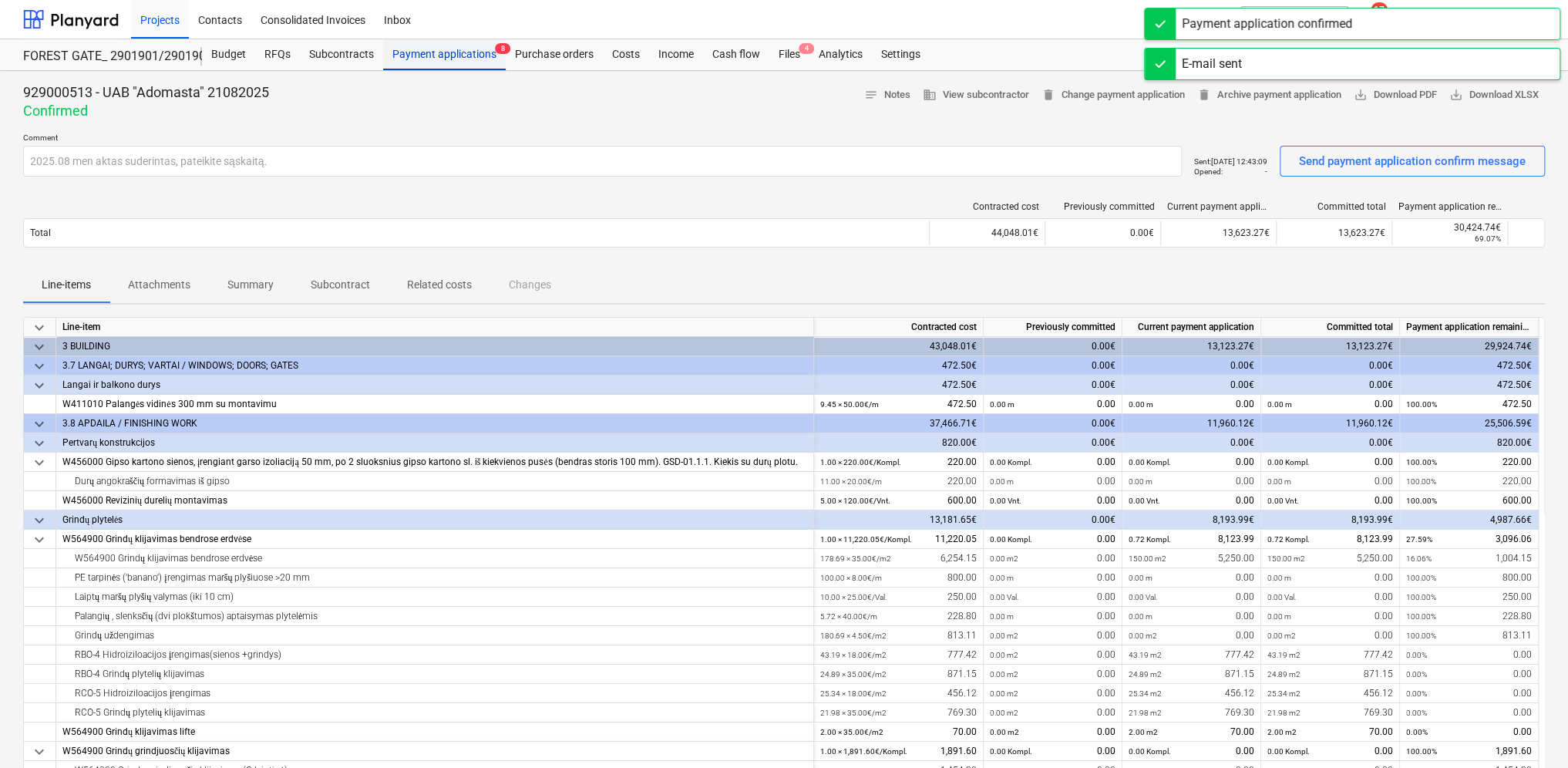
click at [466, 53] on div "Payment applications 8" at bounding box center [444, 54] width 123 height 31
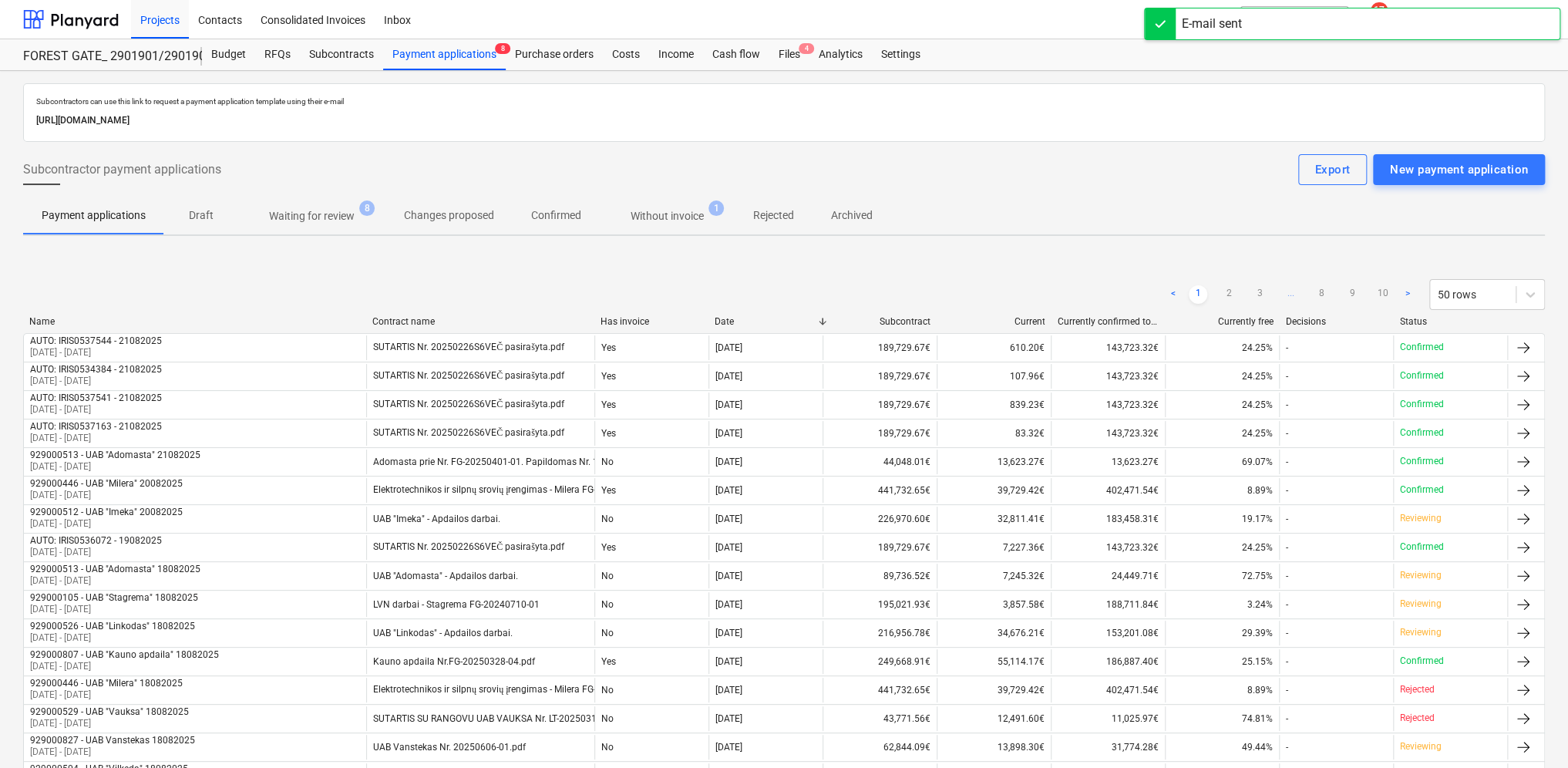
click at [321, 223] on p "Waiting for review" at bounding box center [311, 216] width 85 height 16
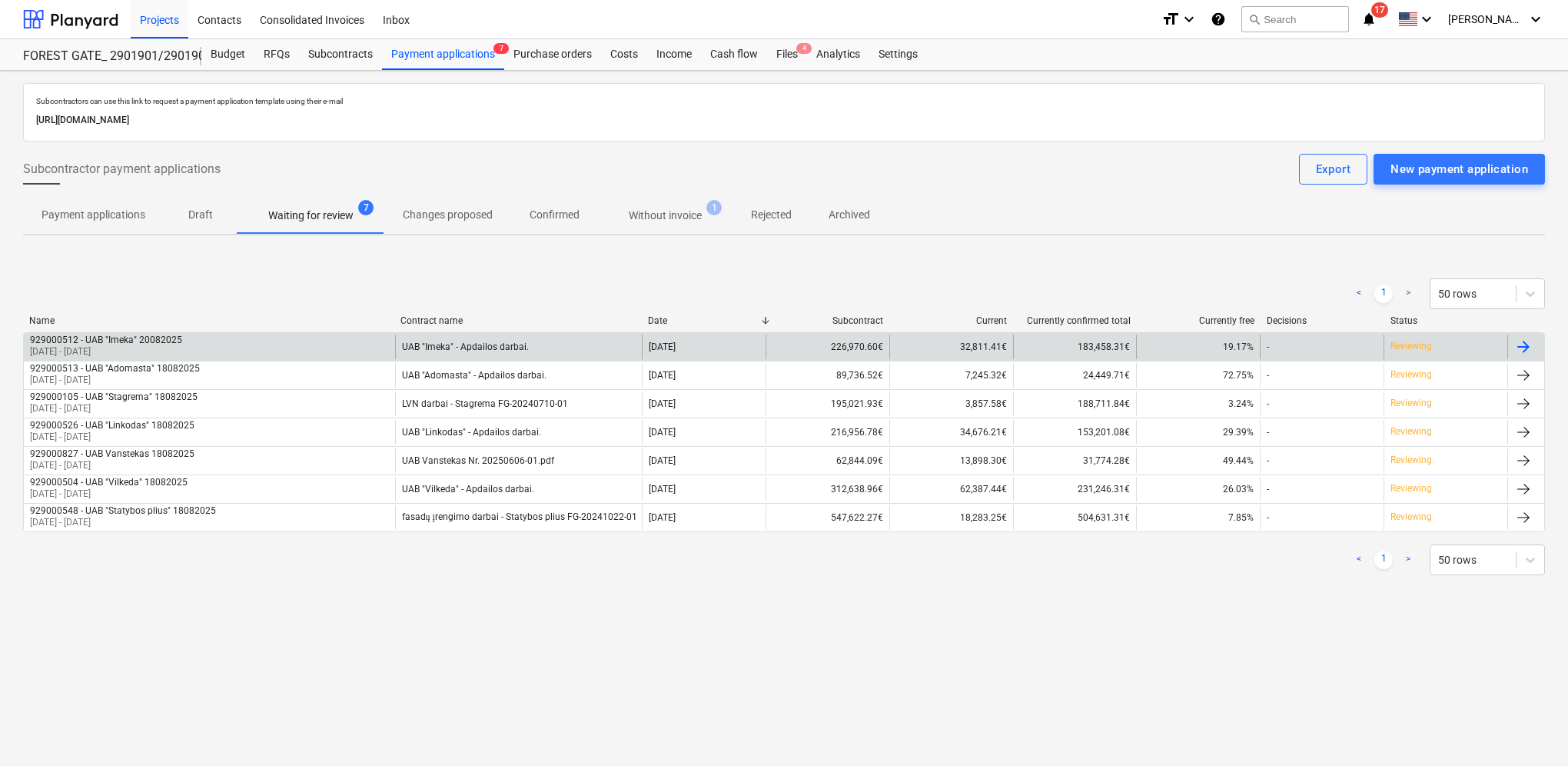
click at [1530, 342] on div at bounding box center [1523, 346] width 18 height 18
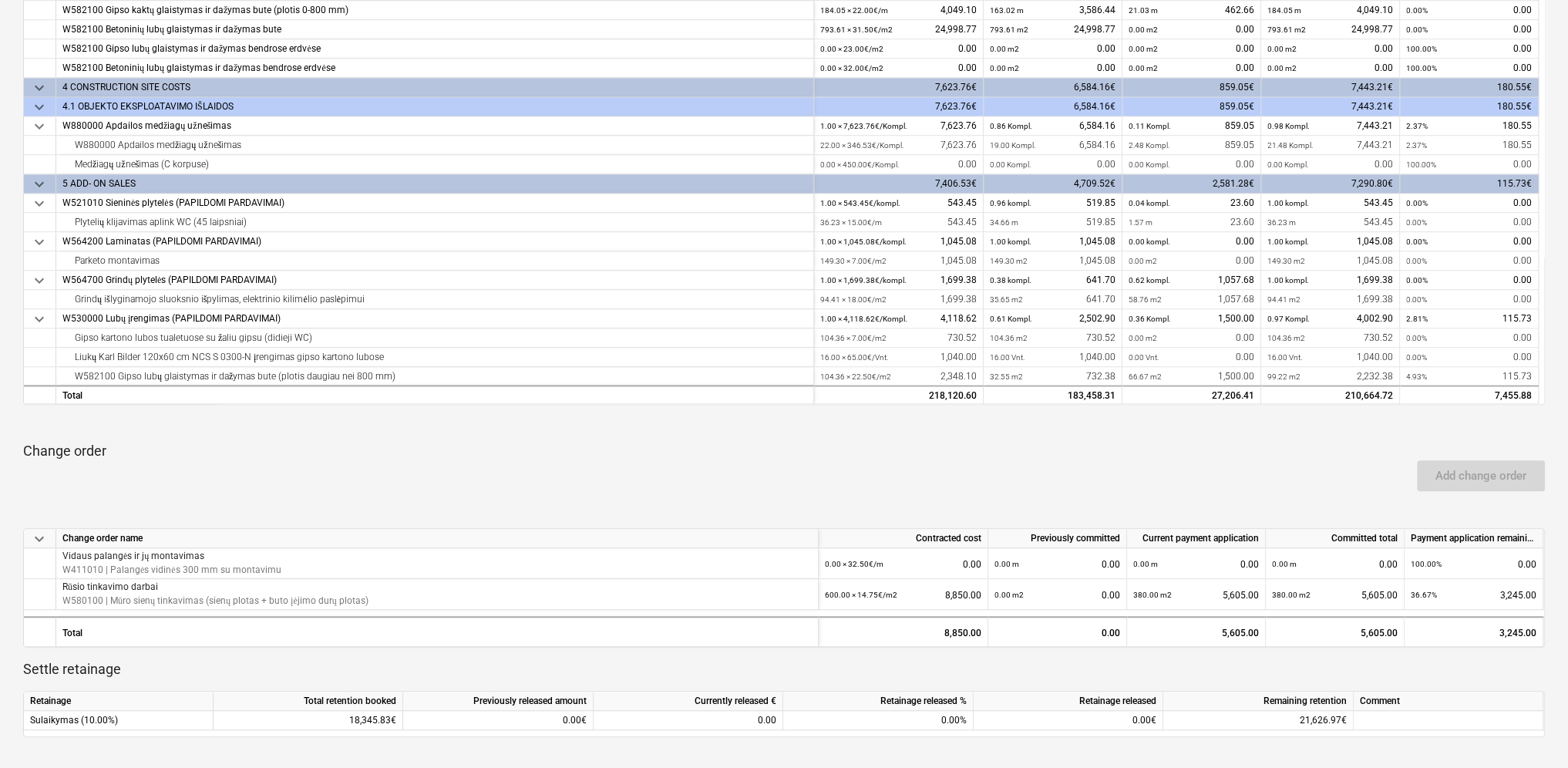
scroll to position [463, 0]
